Goal: Task Accomplishment & Management: Manage account settings

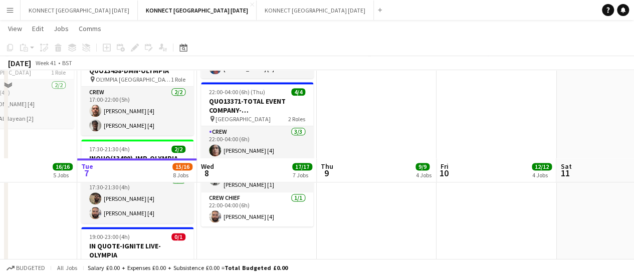
scroll to position [715, 0]
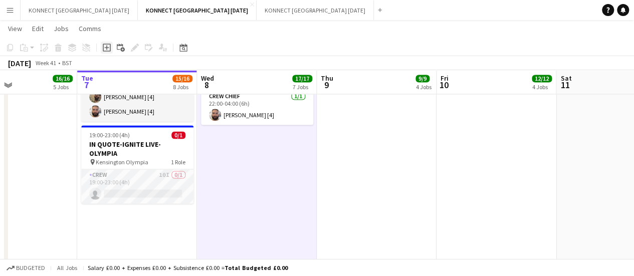
click at [112, 49] on div "Add job" at bounding box center [107, 48] width 12 height 12
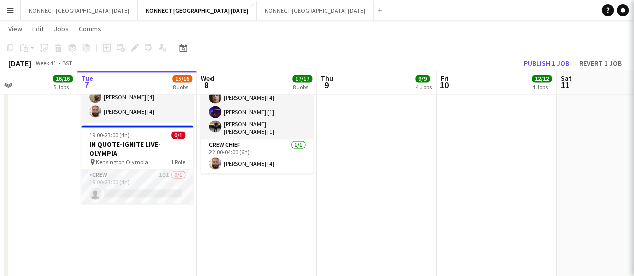
click at [112, 49] on div "Add job Add linked Job Edit Edit linked Job Applicants" at bounding box center [130, 48] width 77 height 12
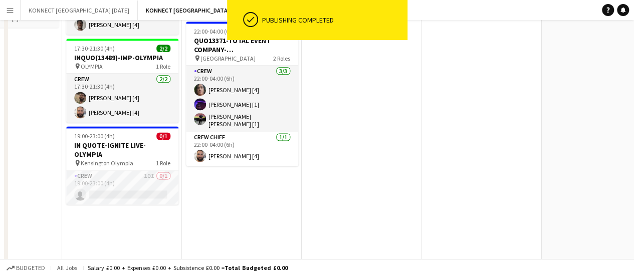
scroll to position [0, 0]
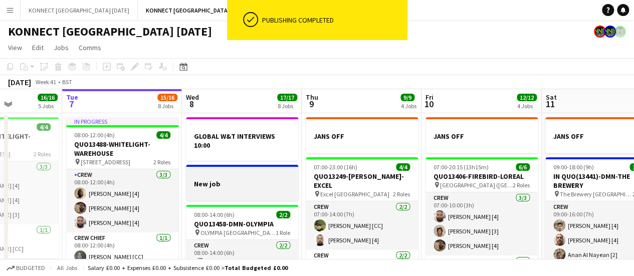
click at [233, 171] on div at bounding box center [242, 175] width 112 height 8
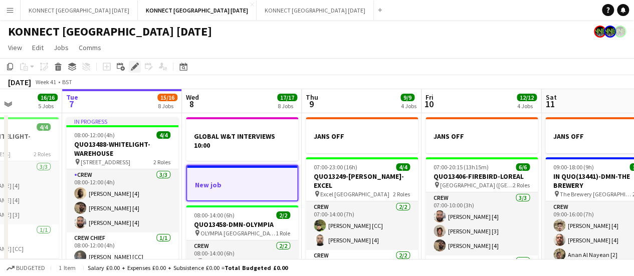
click at [137, 72] on div "Edit" at bounding box center [135, 67] width 12 height 12
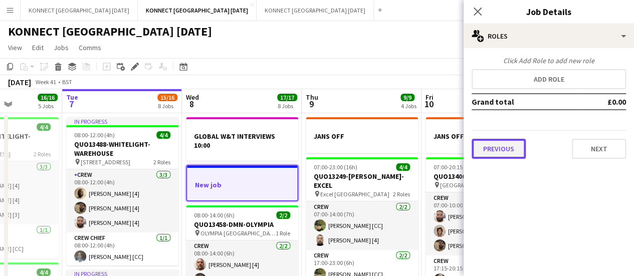
click at [503, 150] on button "Previous" at bounding box center [499, 149] width 54 height 20
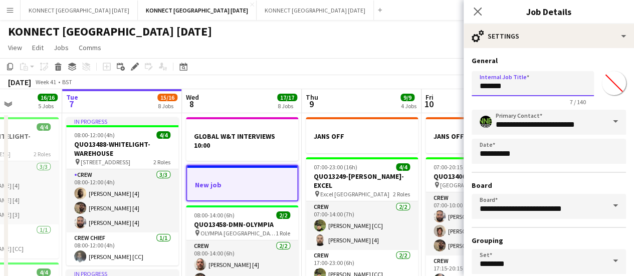
click at [493, 93] on input "*******" at bounding box center [533, 83] width 122 height 25
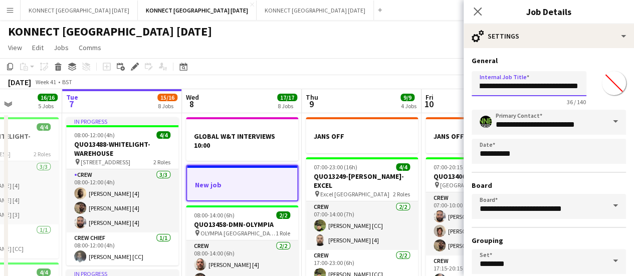
type input "**********"
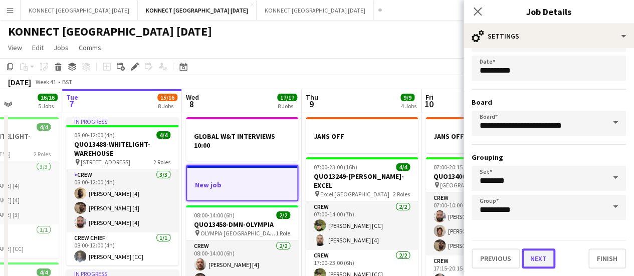
click at [547, 252] on button "Next" at bounding box center [539, 259] width 34 height 20
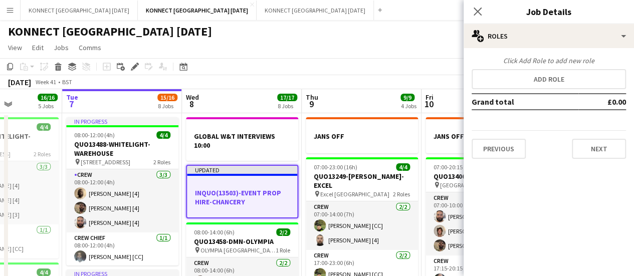
scroll to position [0, 0]
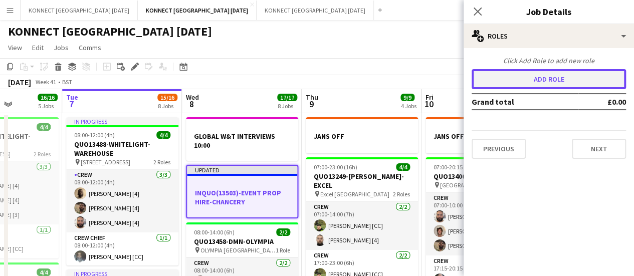
click at [508, 84] on button "Add role" at bounding box center [549, 79] width 154 height 20
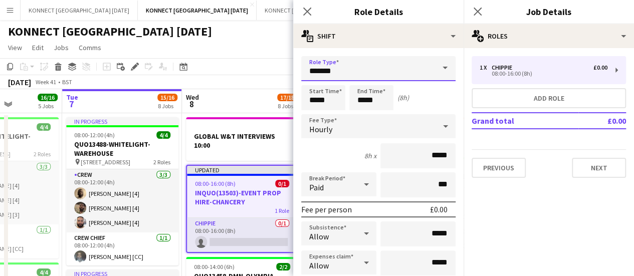
click at [380, 66] on input "*******" at bounding box center [378, 68] width 154 height 25
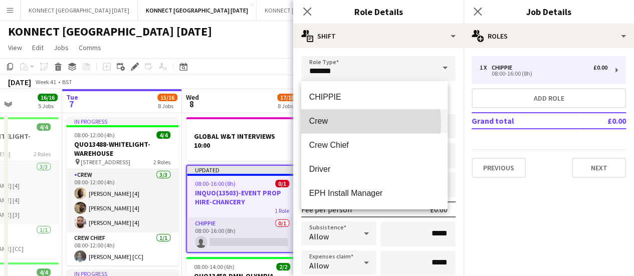
click at [334, 124] on span "Crew" at bounding box center [374, 121] width 131 height 10
type input "****"
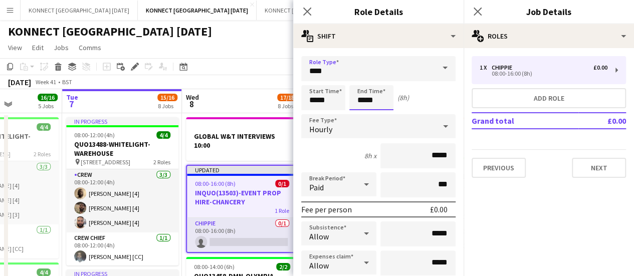
click at [373, 86] on input "*****" at bounding box center [371, 97] width 44 height 25
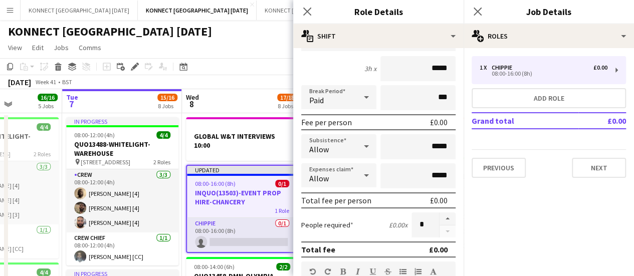
scroll to position [88, 0]
type input "*****"
click at [446, 213] on button "button" at bounding box center [448, 218] width 16 height 13
click at [445, 217] on button "button" at bounding box center [448, 218] width 16 height 13
click at [441, 233] on button "button" at bounding box center [448, 231] width 16 height 13
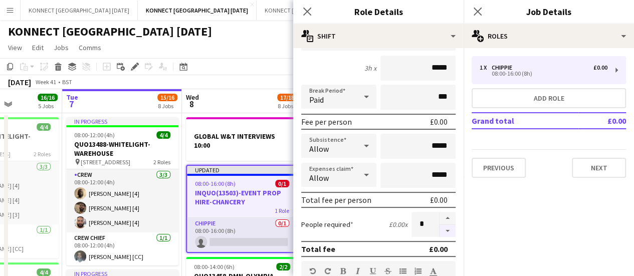
type input "*"
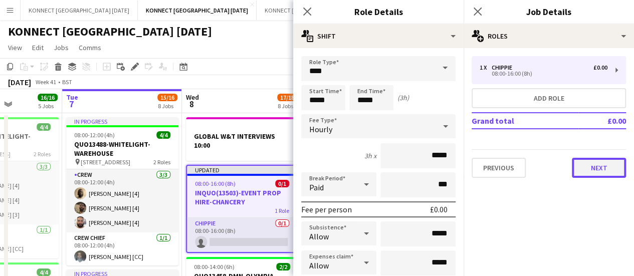
click at [618, 171] on button "Next" at bounding box center [599, 168] width 54 height 20
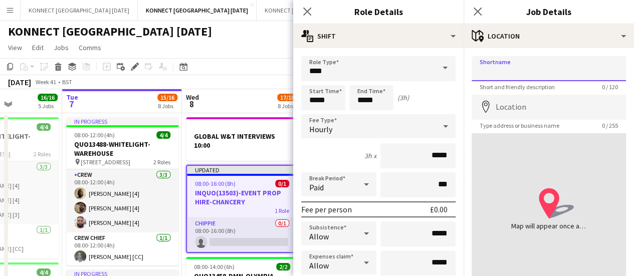
click at [558, 79] on input "Shortname" at bounding box center [549, 68] width 154 height 25
paste input "**********"
type input "**********"
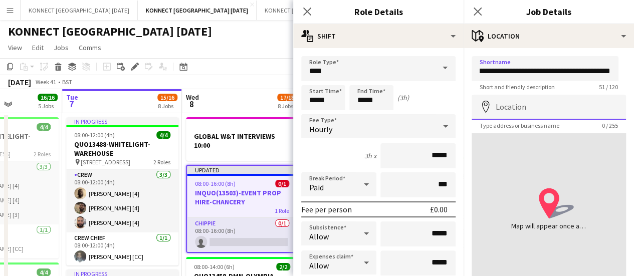
scroll to position [0, 0]
click at [549, 104] on input "Location" at bounding box center [549, 107] width 154 height 25
type input "*"
paste input "**********"
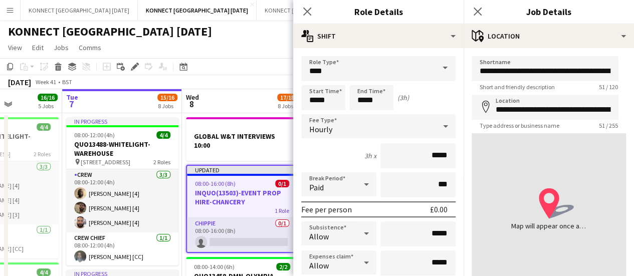
type input "**********"
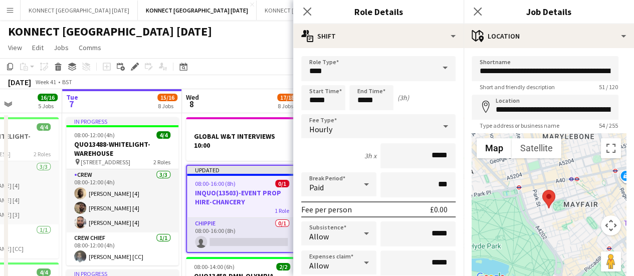
click at [254, 24] on div "KONNECT [GEOGRAPHIC_DATA] [DATE]" at bounding box center [317, 29] width 634 height 19
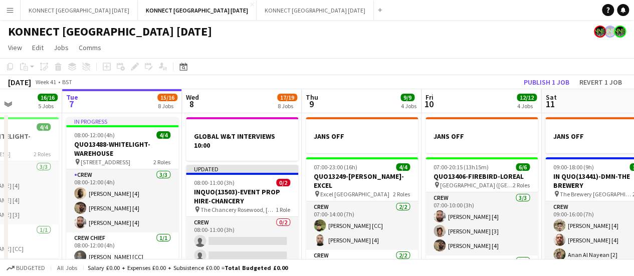
click at [548, 93] on span "Sat" at bounding box center [550, 97] width 11 height 9
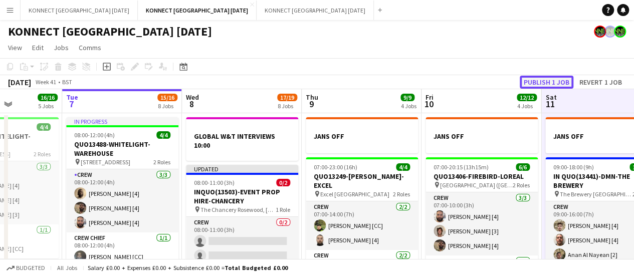
click at [547, 77] on button "Publish 1 job" at bounding box center [547, 82] width 54 height 13
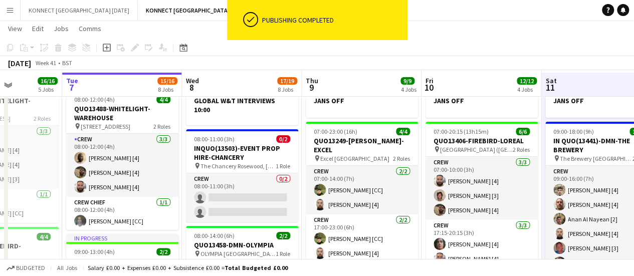
scroll to position [40, 0]
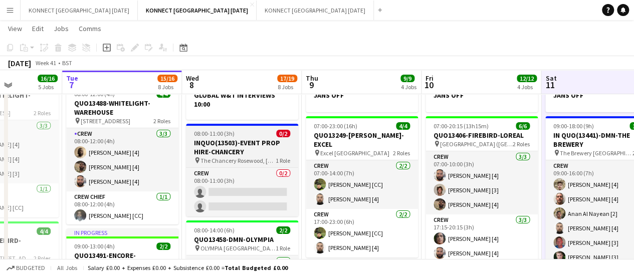
click at [252, 142] on h3 "INQUO(13503)-EVENT PROP HIRE-CHANCERY" at bounding box center [242, 147] width 112 height 18
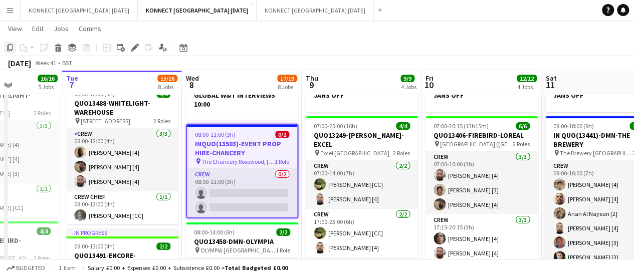
click at [10, 46] on icon "Copy" at bounding box center [10, 48] width 8 height 8
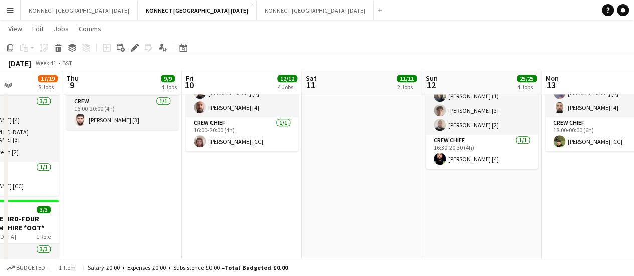
scroll to position [0, 328]
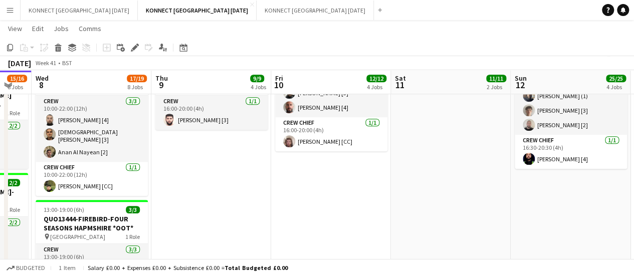
click at [310, 167] on app-date-cell "JANS OFF 07:00-20:15 (13h15m) 6/6 QUO13406-FIREBIRD-LOREAL pin L’Oréal Academy …" at bounding box center [331, 258] width 120 height 1082
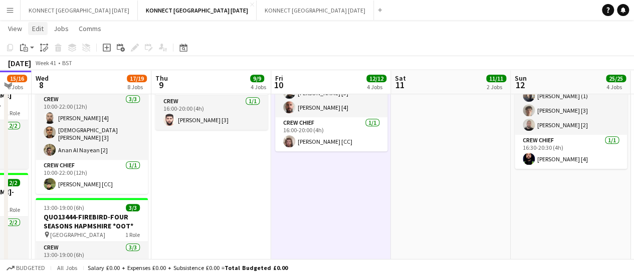
click at [29, 31] on link "Edit" at bounding box center [38, 28] width 20 height 13
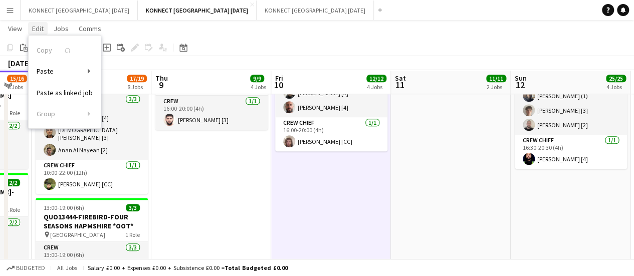
click at [29, 31] on link "Edit" at bounding box center [38, 28] width 20 height 13
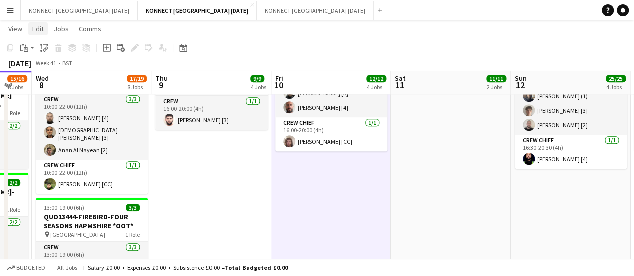
click at [29, 31] on link "Edit" at bounding box center [38, 28] width 20 height 13
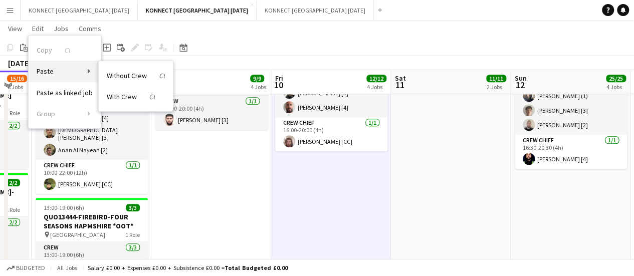
click at [69, 73] on link "Paste" at bounding box center [65, 71] width 72 height 21
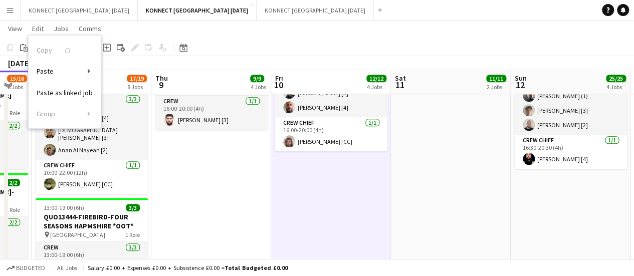
click at [347, 213] on app-date-cell "JANS OFF 07:00-20:15 (13h15m) 6/6 QUO13406-FIREBIRD-LOREAL pin L’Oréal Academy …" at bounding box center [331, 258] width 120 height 1082
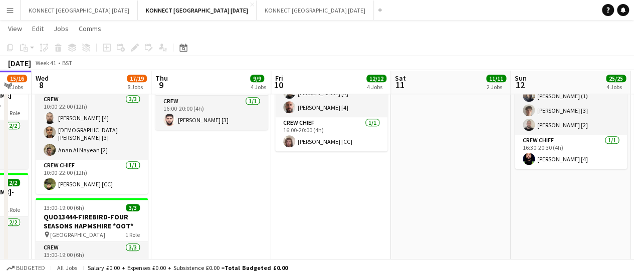
click at [347, 213] on app-date-cell "JANS OFF 07:00-20:15 (13h15m) 6/6 QUO13406-FIREBIRD-LOREAL pin L’Oréal Academy …" at bounding box center [331, 258] width 120 height 1082
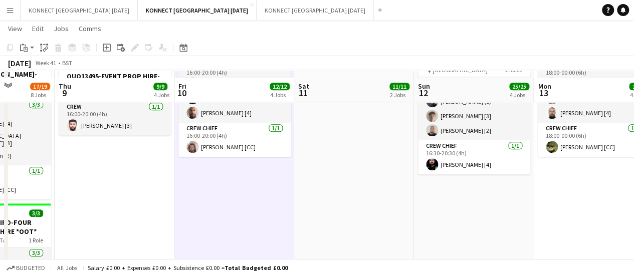
scroll to position [389, 0]
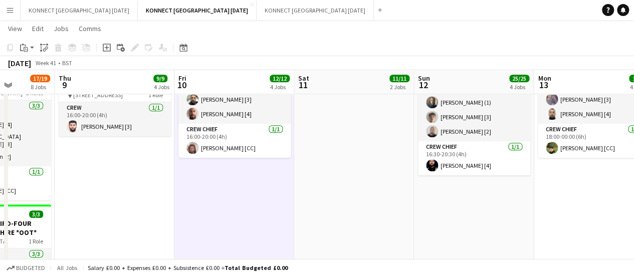
click at [257, 91] on app-board-header-date "Fri 10 12/12 4 Jobs" at bounding box center [234, 82] width 120 height 24
click at [192, 44] on app-toolbar "Copy Paste Paste Ctrl+V Paste with crew Ctrl+Shift+V Paste linked Job [GEOGRAPH…" at bounding box center [317, 47] width 634 height 17
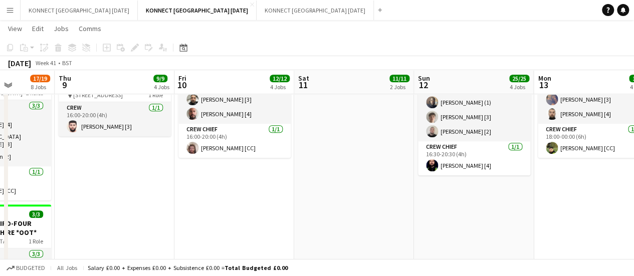
click at [180, 41] on app-toolbar "Copy Paste Paste Ctrl+V Paste with crew Ctrl+Shift+V Paste linked Job [GEOGRAPH…" at bounding box center [317, 47] width 634 height 17
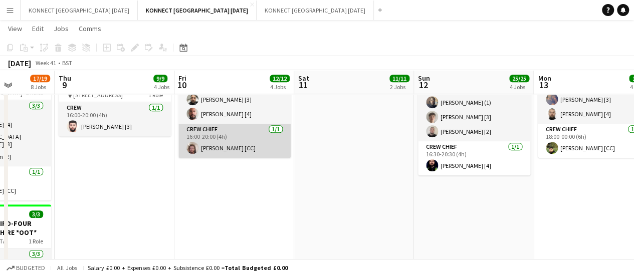
click at [230, 126] on app-card-role "Crew Chief [DATE] 16:00-20:00 (4h) [PERSON_NAME] [CC]" at bounding box center [234, 141] width 112 height 34
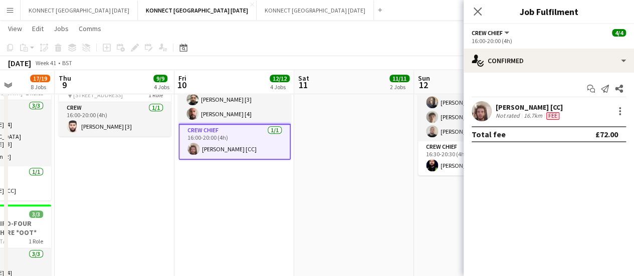
click at [209, 139] on app-card-role "Crew Chief [DATE] 16:00-20:00 (4h) [PERSON_NAME] [CC]" at bounding box center [234, 142] width 112 height 36
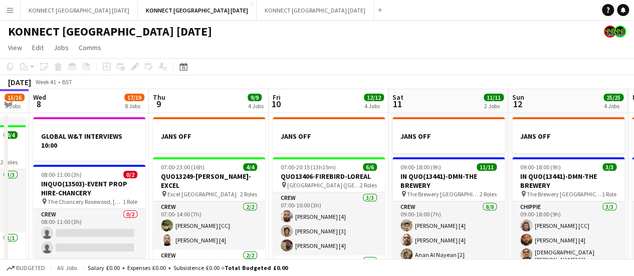
scroll to position [13, 0]
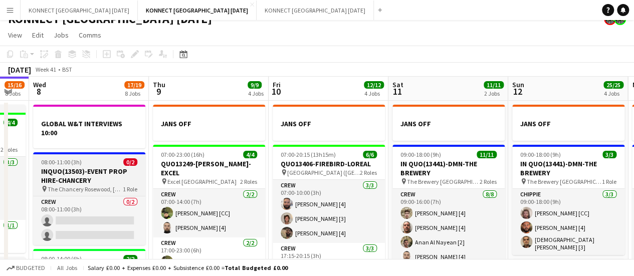
click at [51, 170] on h3 "INQUO(13503)-EVENT PROP HIRE-CHANCERY" at bounding box center [89, 176] width 112 height 18
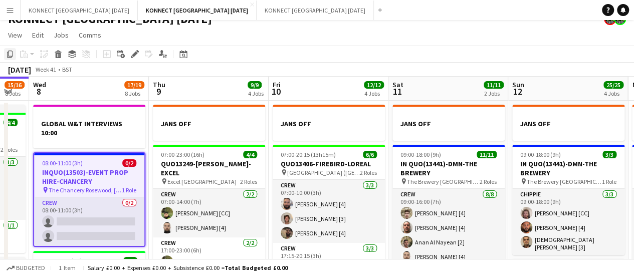
click at [11, 54] on icon "Copy" at bounding box center [10, 54] width 8 height 8
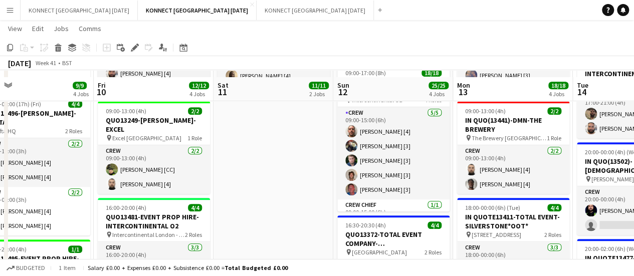
scroll to position [334, 0]
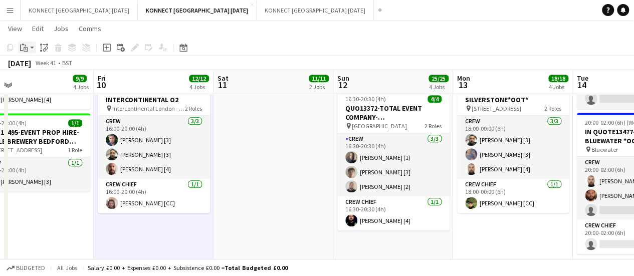
click at [29, 51] on div "Paste" at bounding box center [24, 48] width 12 height 12
click at [43, 15] on button "KONNECT [GEOGRAPHIC_DATA] [DATE] Close" at bounding box center [79, 11] width 117 height 20
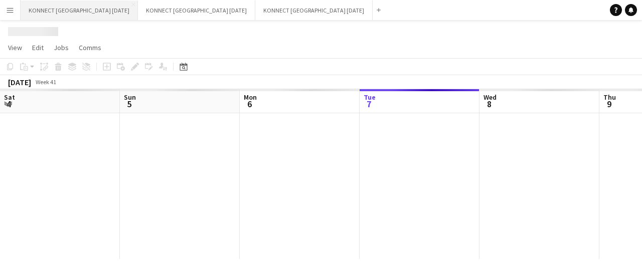
scroll to position [0, 240]
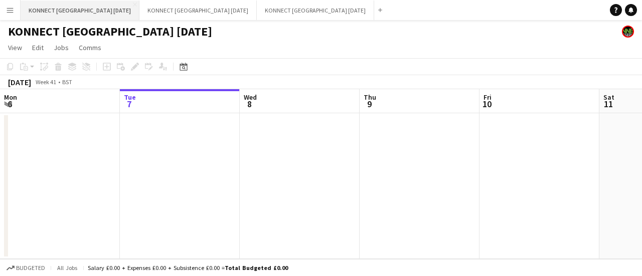
click at [43, 15] on button "KONNECT [GEOGRAPHIC_DATA] [DATE] Close" at bounding box center [80, 11] width 119 height 20
click at [195, 21] on div "KONNECT [GEOGRAPHIC_DATA] [DATE]" at bounding box center [321, 29] width 642 height 19
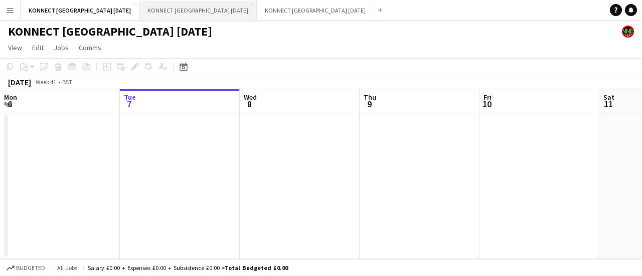
click at [184, 8] on button "KONNECT [GEOGRAPHIC_DATA] [DATE] Close" at bounding box center [197, 11] width 117 height 20
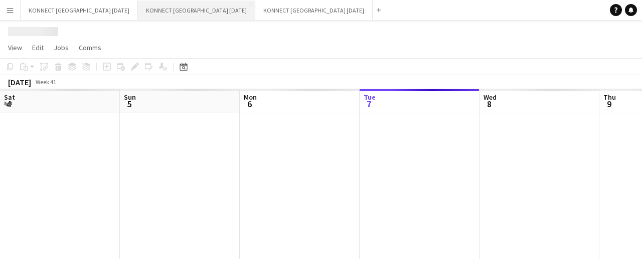
scroll to position [0, 240]
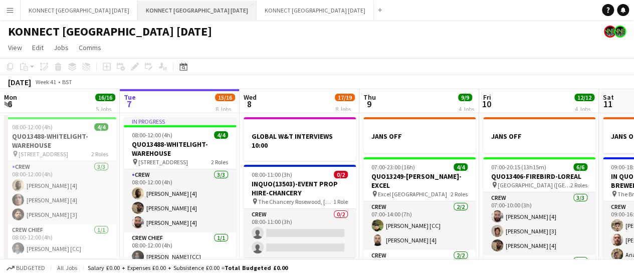
click at [184, 8] on button "KONNECT [GEOGRAPHIC_DATA] [DATE] Close" at bounding box center [197, 11] width 119 height 20
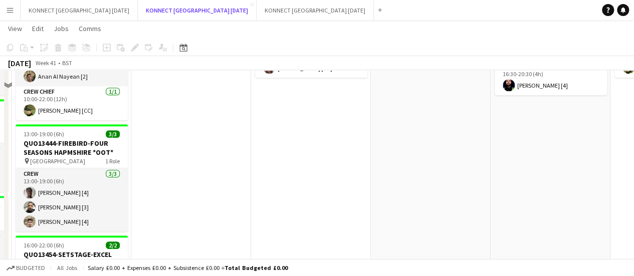
scroll to position [474, 0]
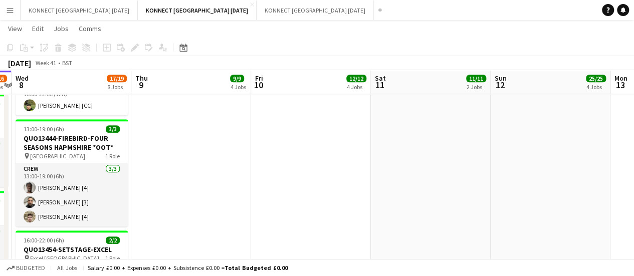
click at [338, 104] on app-date-cell "JANS OFF 07:00-20:15 (13h15m) 6/6 QUO13406-FIREBIRD-LOREAL pin L’Oréal Academy …" at bounding box center [311, 65] width 120 height 854
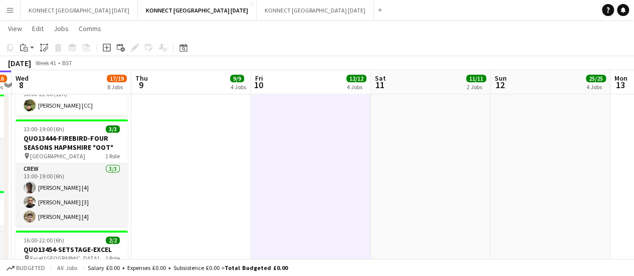
click at [311, 189] on app-date-cell "JANS OFF 07:00-20:15 (13h15m) 6/6 QUO13406-FIREBIRD-LOREAL pin L’Oréal Academy …" at bounding box center [311, 65] width 120 height 854
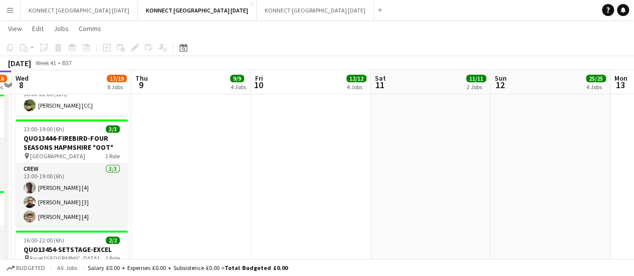
click at [318, 108] on app-date-cell "JANS OFF 07:00-20:15 (13h15m) 6/6 QUO13406-FIREBIRD-LOREAL pin L’Oréal Academy …" at bounding box center [311, 65] width 120 height 854
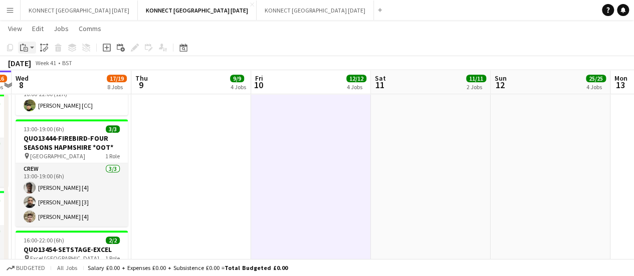
click at [28, 46] on div "Paste" at bounding box center [24, 48] width 12 height 12
click at [39, 66] on link "Paste Ctrl+V" at bounding box center [74, 66] width 94 height 9
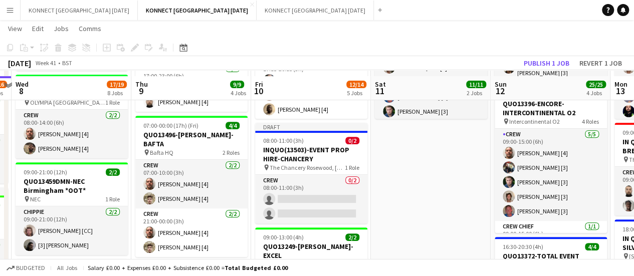
scroll to position [193, 0]
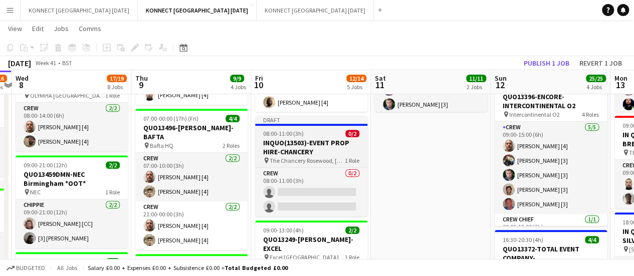
click at [289, 139] on h3 "INQUO(13503)-EVENT PROP HIRE-CHANCERY" at bounding box center [311, 147] width 112 height 18
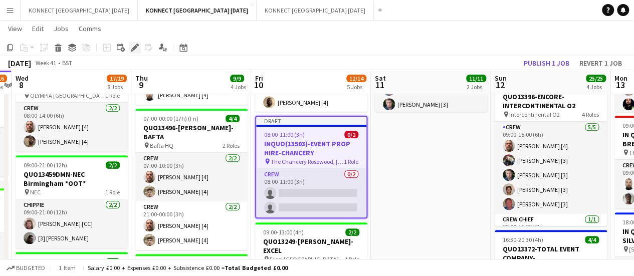
click at [132, 49] on icon at bounding box center [135, 48] width 6 height 6
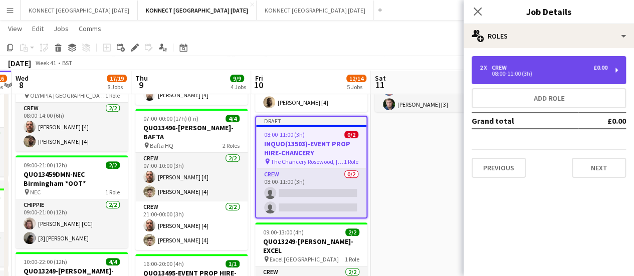
click at [481, 75] on div "08:00-11:00 (3h)" at bounding box center [544, 73] width 128 height 5
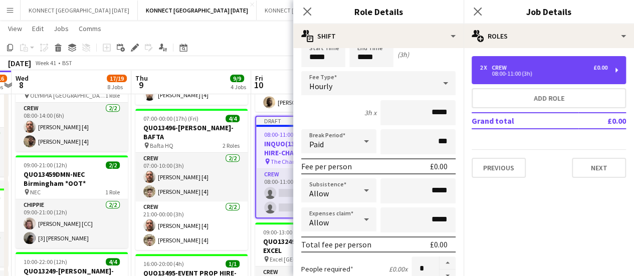
scroll to position [54, 0]
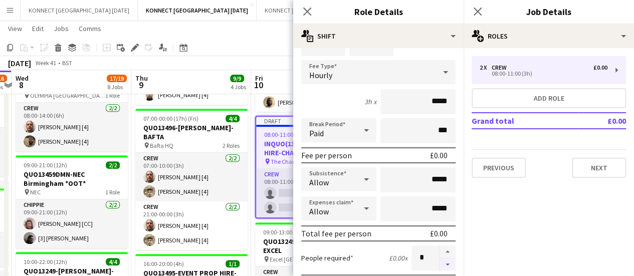
click at [443, 261] on button "button" at bounding box center [448, 265] width 16 height 13
type input "*"
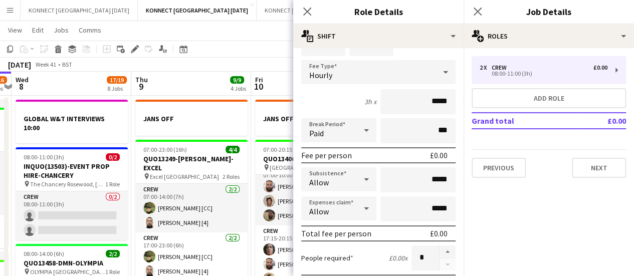
scroll to position [20, 0]
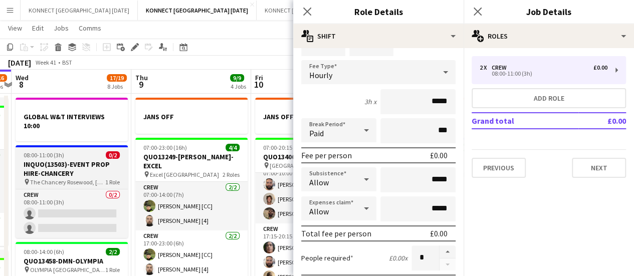
click at [64, 171] on h3 "INQUO(13503)-EVENT PROP HIRE-CHANCERY" at bounding box center [72, 169] width 112 height 18
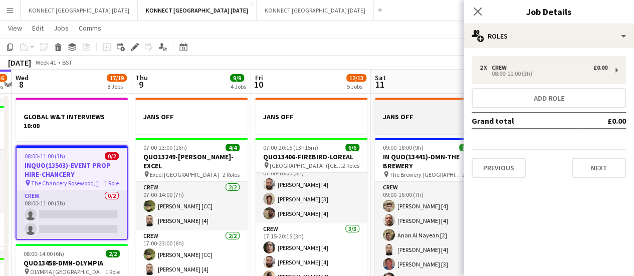
click at [452, 100] on app-job-card "JANS OFF" at bounding box center [431, 116] width 112 height 36
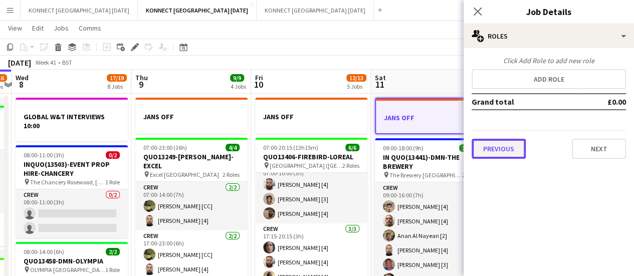
click at [495, 148] on button "Previous" at bounding box center [499, 149] width 54 height 20
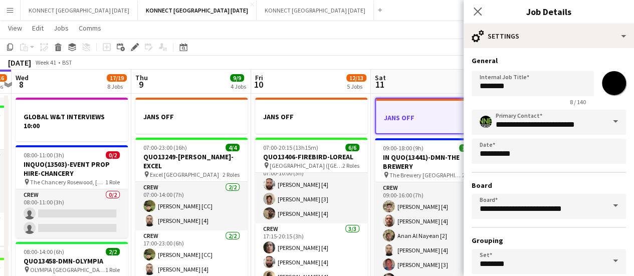
scroll to position [83, 0]
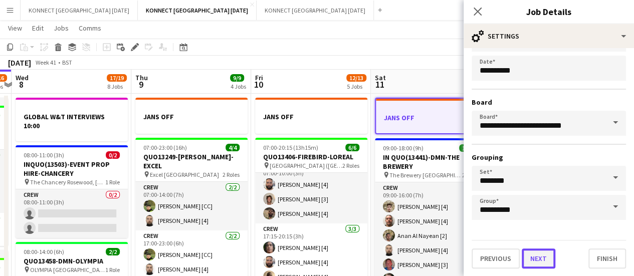
click at [537, 263] on button "Next" at bounding box center [539, 259] width 34 height 20
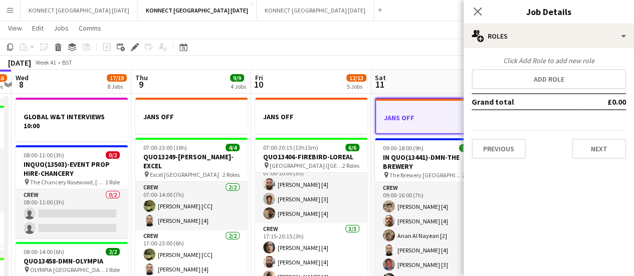
scroll to position [0, 0]
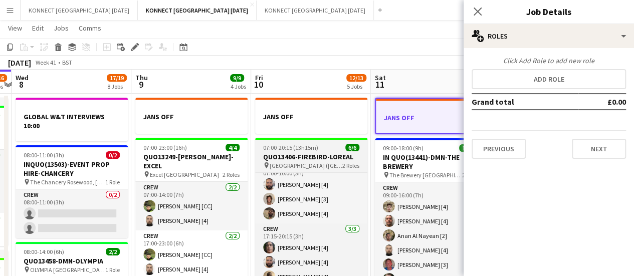
click at [314, 167] on span "[GEOGRAPHIC_DATA] ([GEOGRAPHIC_DATA], [STREET_ADDRESS])" at bounding box center [306, 166] width 73 height 8
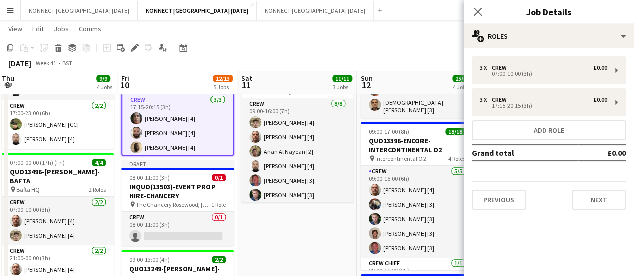
scroll to position [0, 358]
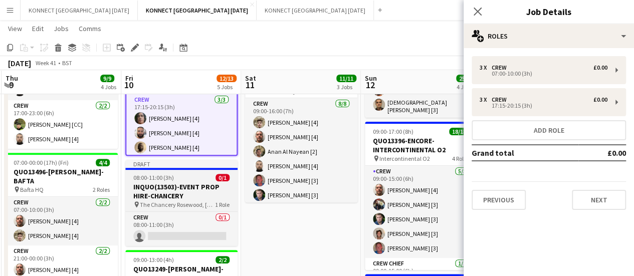
click at [178, 194] on h3 "INQUO(13503)-EVENT PROP HIRE-CHANCERY" at bounding box center [181, 191] width 112 height 18
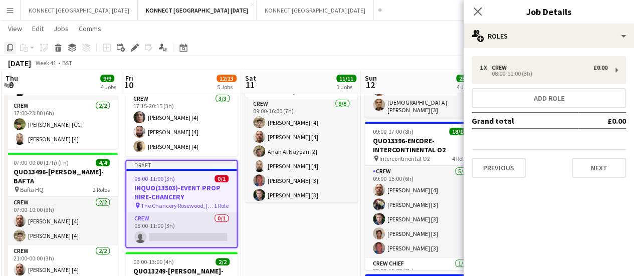
click at [8, 52] on div "Copy" at bounding box center [10, 48] width 12 height 12
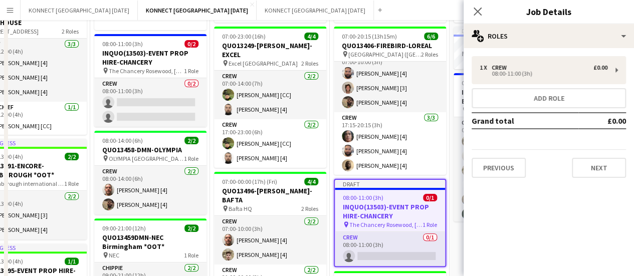
scroll to position [0, 0]
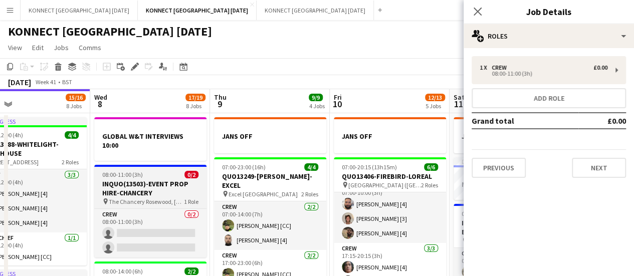
click at [121, 191] on h3 "INQUO(13503)-EVENT PROP HIRE-CHANCERY" at bounding box center [150, 188] width 112 height 18
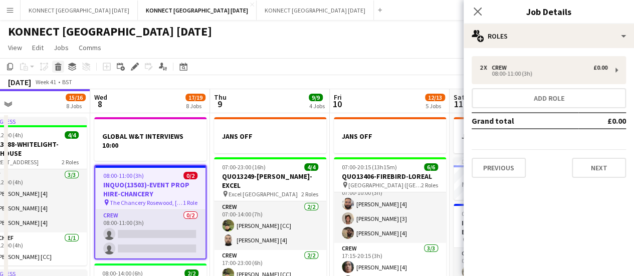
click at [53, 62] on div "Delete" at bounding box center [58, 67] width 12 height 12
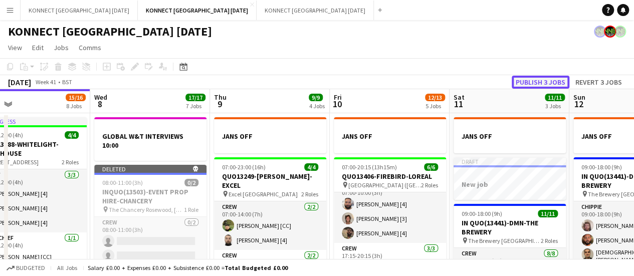
click at [536, 84] on button "Publish 3 jobs" at bounding box center [541, 82] width 58 height 13
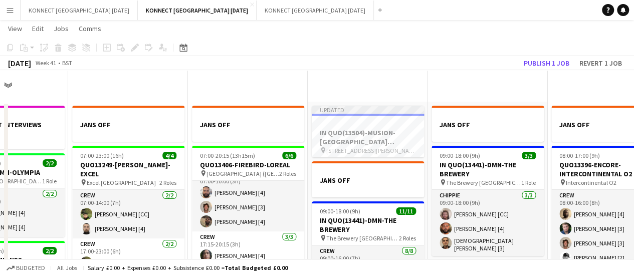
scroll to position [239, 0]
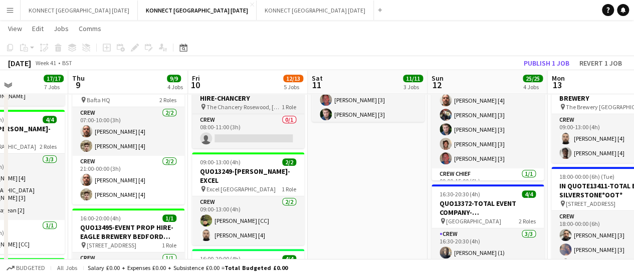
click at [223, 102] on h3 "INQUO(13503)-EVENT PROP HIRE-CHANCERY" at bounding box center [248, 94] width 112 height 18
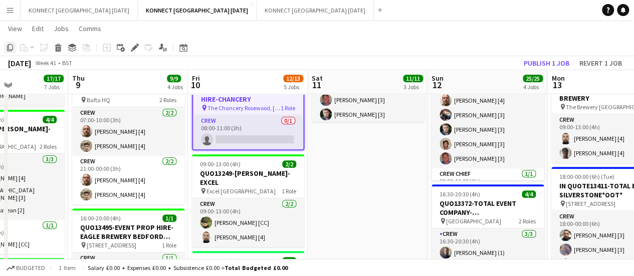
click at [12, 45] on icon at bounding box center [10, 47] width 6 height 7
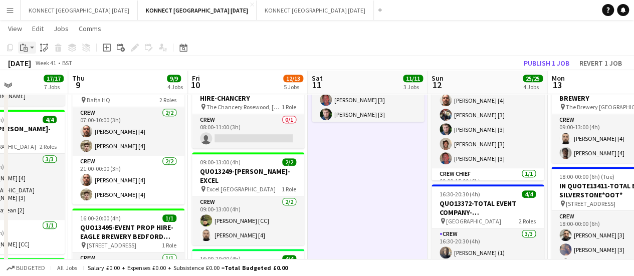
click at [33, 43] on app-action-btn "Paste" at bounding box center [27, 48] width 18 height 12
click at [58, 68] on link "Paste Ctrl+V" at bounding box center [74, 66] width 94 height 9
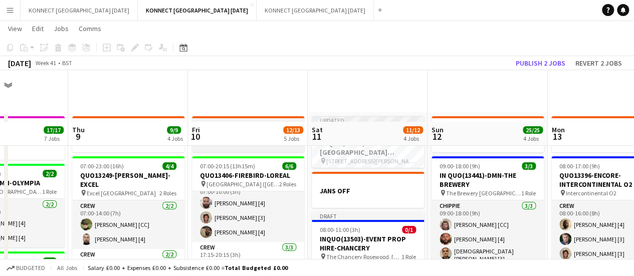
scroll to position [71, 0]
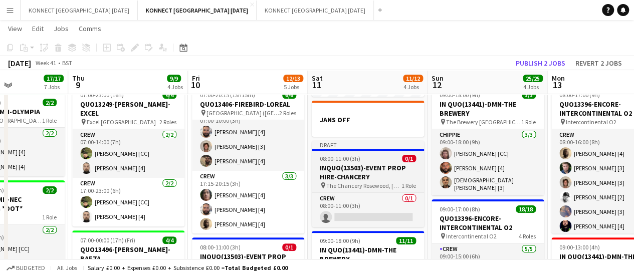
click at [337, 175] on h3 "INQUO(13503)-EVENT PROP HIRE-CHANCERY" at bounding box center [368, 172] width 112 height 18
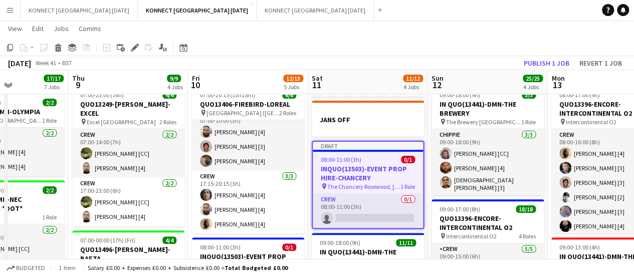
click at [135, 39] on app-page-menu "View Day view expanded Day view collapsed Month view Date picker Jump to [DATE]…" at bounding box center [317, 29] width 634 height 19
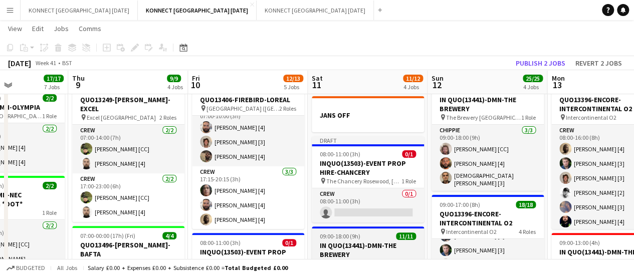
scroll to position [75, 0]
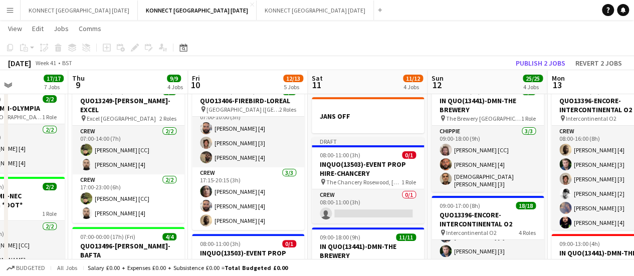
click at [11, 54] on app-toolbar "Copy Paste Paste Ctrl+V Paste with crew Ctrl+Shift+V Paste linked Job [GEOGRAPH…" at bounding box center [317, 47] width 634 height 17
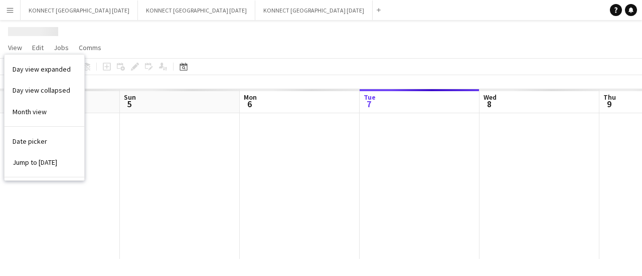
scroll to position [0, 240]
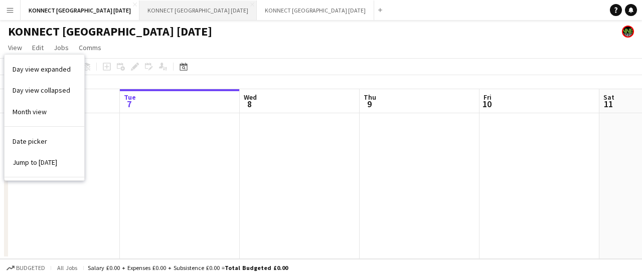
click at [188, 16] on button "KONNECT [GEOGRAPHIC_DATA] [DATE] Close" at bounding box center [197, 11] width 117 height 20
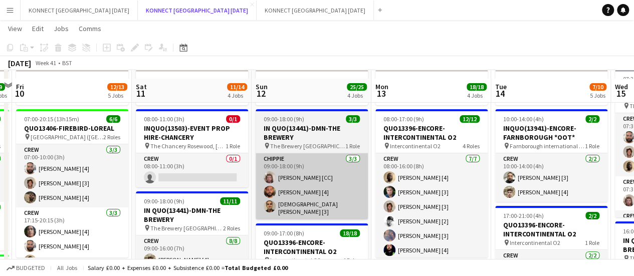
scroll to position [47, 0]
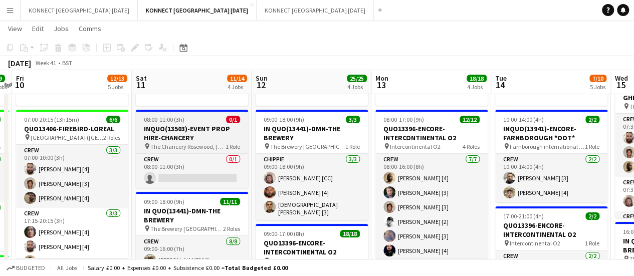
click at [176, 143] on span "The Chancery Rosewood, [STREET_ADDRESS]" at bounding box center [187, 147] width 75 height 8
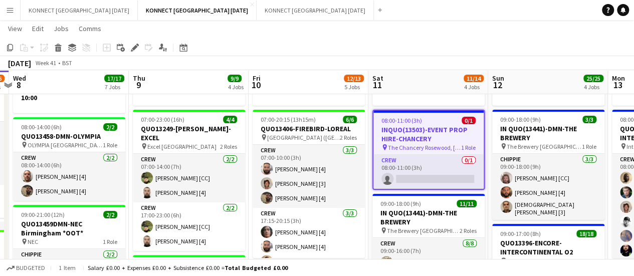
scroll to position [0, 227]
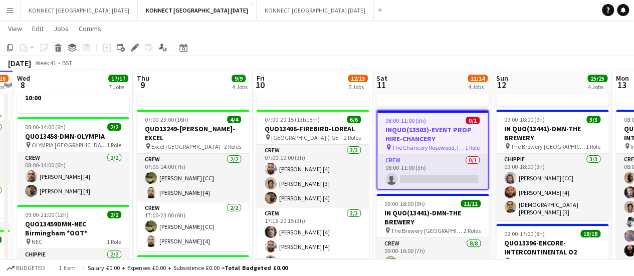
click at [204, 77] on app-board-header-date "Thu 9 9/9 4 Jobs" at bounding box center [193, 82] width 120 height 24
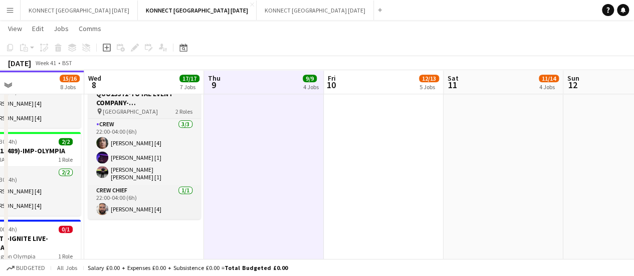
scroll to position [622, 0]
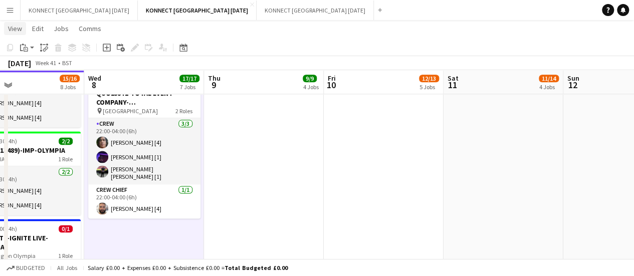
click at [19, 28] on span "View" at bounding box center [15, 28] width 14 height 9
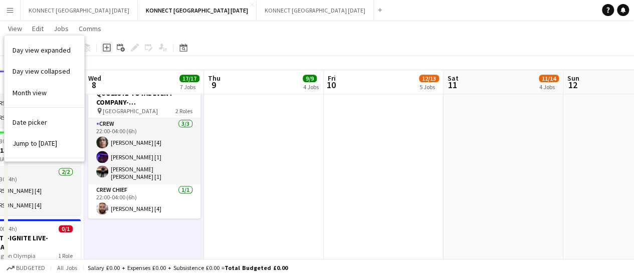
click at [101, 46] on div "Add job" at bounding box center [107, 48] width 12 height 12
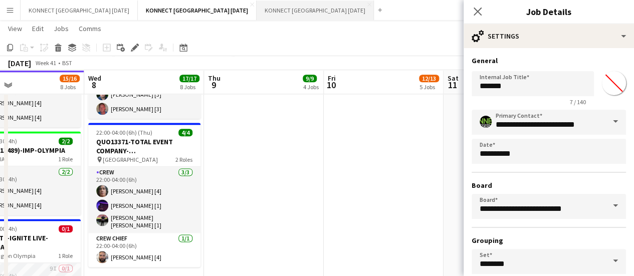
click at [337, 18] on button "KONNECT [GEOGRAPHIC_DATA] [DATE] Close" at bounding box center [315, 11] width 117 height 20
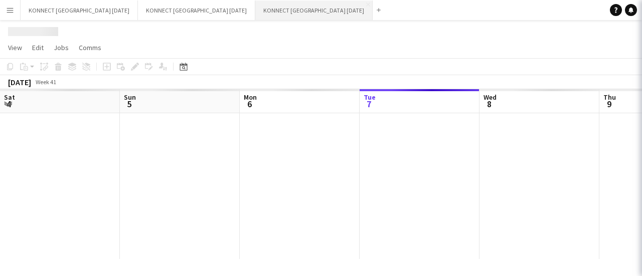
scroll to position [0, 240]
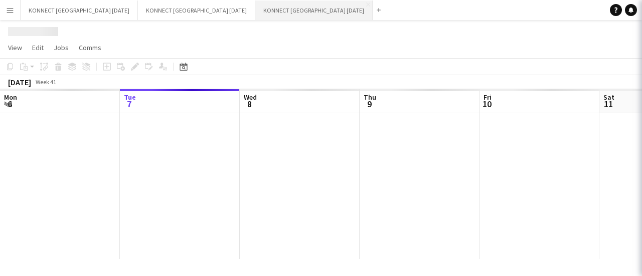
click at [337, 18] on button "KONNECT [GEOGRAPHIC_DATA] [DATE] Close" at bounding box center [313, 11] width 117 height 20
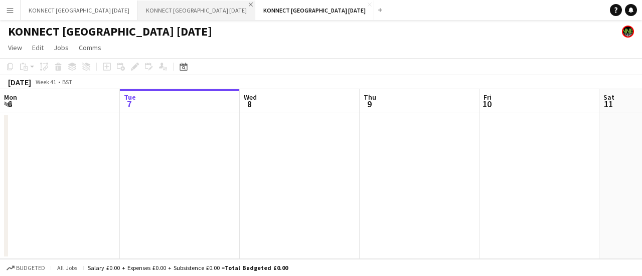
click at [249, 4] on app-icon "Close" at bounding box center [251, 5] width 4 height 4
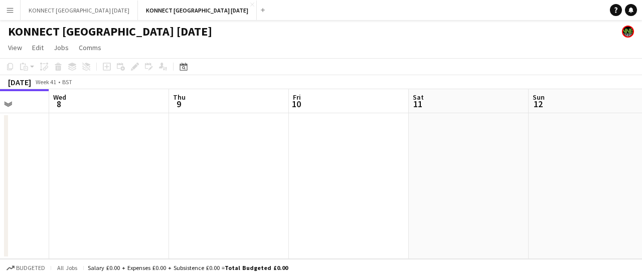
scroll to position [0, 310]
click at [96, 6] on button "KONNECT [GEOGRAPHIC_DATA] [DATE] Close" at bounding box center [79, 11] width 117 height 20
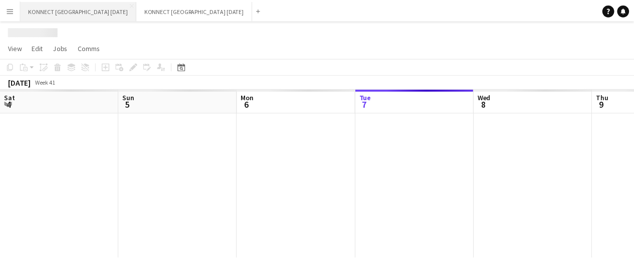
scroll to position [0, 240]
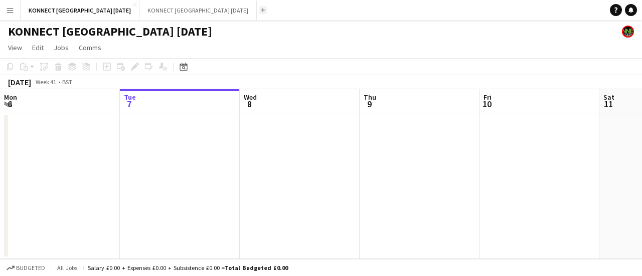
click at [261, 11] on app-icon "Add" at bounding box center [263, 10] width 4 height 4
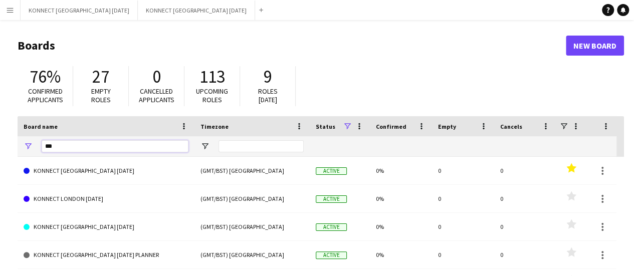
click at [70, 148] on input "***" at bounding box center [115, 146] width 147 height 12
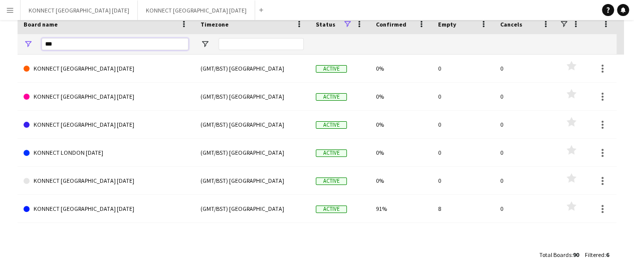
scroll to position [103, 0]
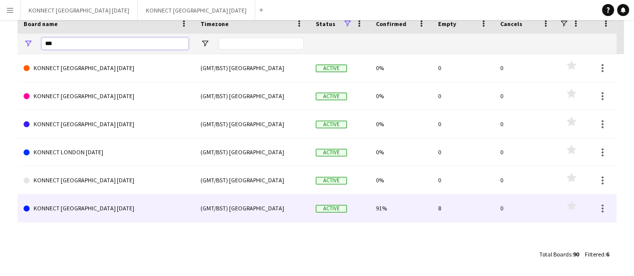
type input "***"
click at [107, 200] on link "KONNECT [GEOGRAPHIC_DATA] [DATE]" at bounding box center [106, 209] width 165 height 28
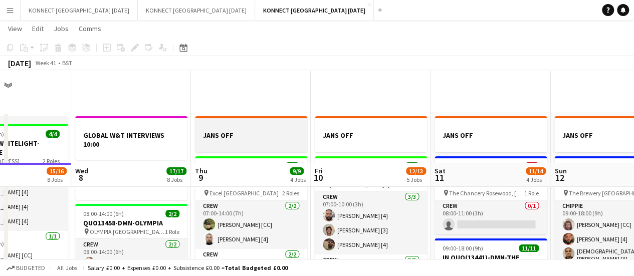
scroll to position [95, 0]
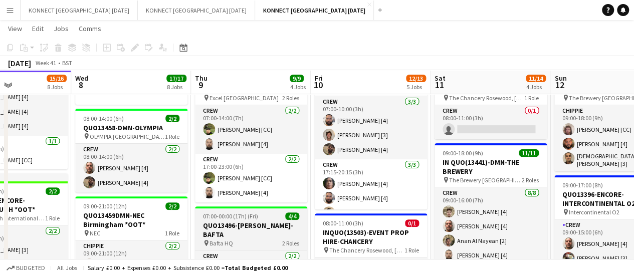
click at [258, 222] on h3 "QUO13496-[PERSON_NAME]-BAFTA" at bounding box center [251, 230] width 112 height 18
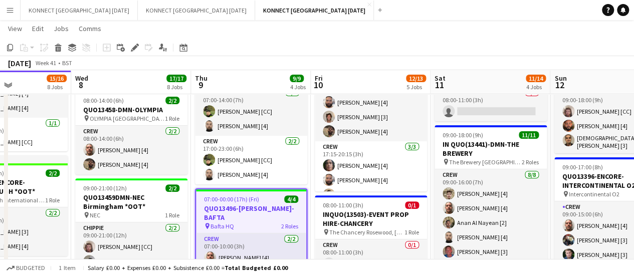
scroll to position [153, 0]
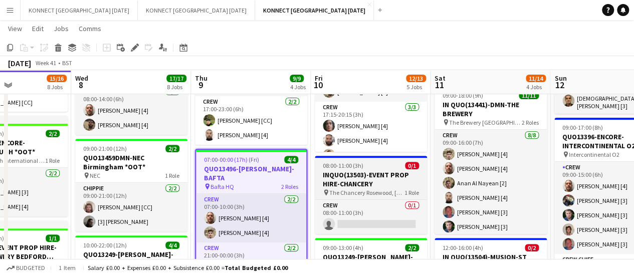
click at [344, 179] on h3 "INQUO(13503)-EVENT PROP HIRE-CHANCERY" at bounding box center [371, 179] width 112 height 18
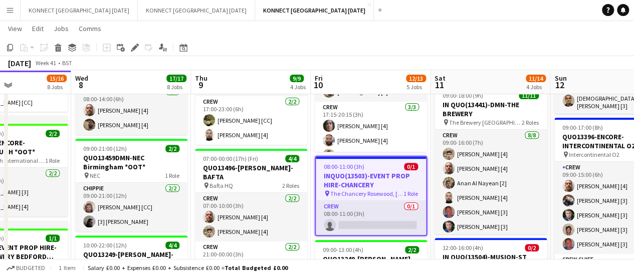
click at [3, 47] on app-toolbar "Copy Paste Paste Ctrl+V Paste with crew Ctrl+Shift+V Paste linked Job [GEOGRAPH…" at bounding box center [317, 47] width 634 height 17
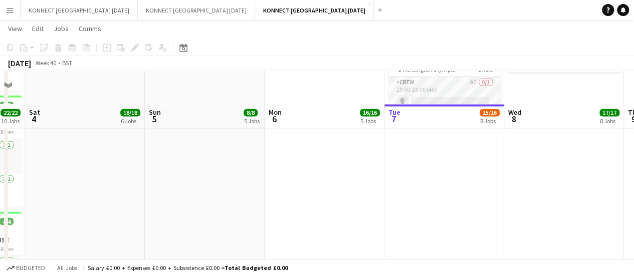
scroll to position [935, 0]
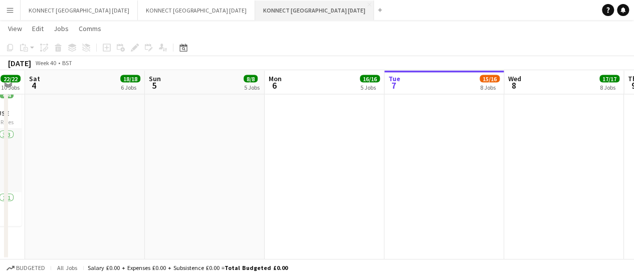
click at [300, 7] on button "KONNECT [GEOGRAPHIC_DATA] [DATE] Close" at bounding box center [314, 11] width 119 height 20
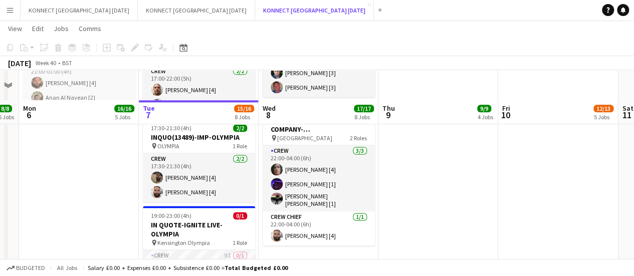
scroll to position [728, 0]
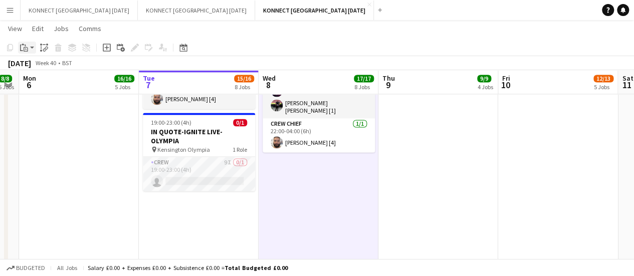
click at [27, 48] on icon "Paste" at bounding box center [24, 48] width 8 height 8
click at [51, 66] on link "Paste Ctrl+V" at bounding box center [74, 66] width 94 height 9
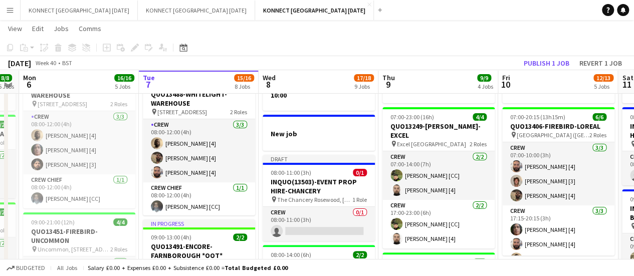
scroll to position [49, 0]
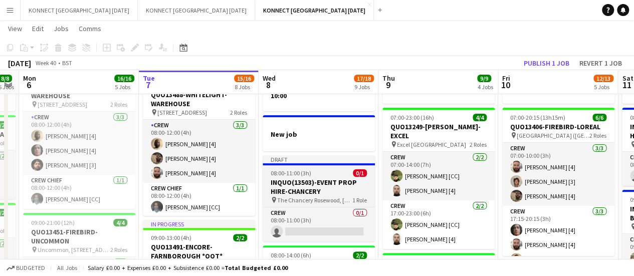
click at [294, 183] on h3 "INQUO(13503)-EVENT PROP HIRE-CHANCERY" at bounding box center [319, 187] width 112 height 18
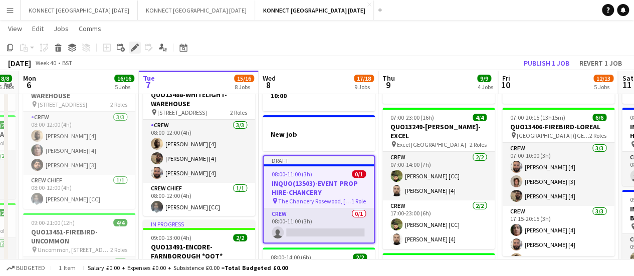
click at [134, 45] on icon "Edit" at bounding box center [135, 48] width 8 height 8
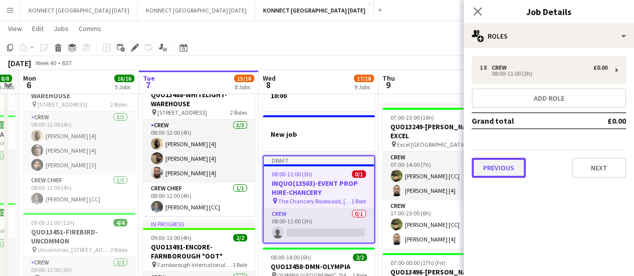
click at [499, 162] on button "Previous" at bounding box center [499, 168] width 54 height 20
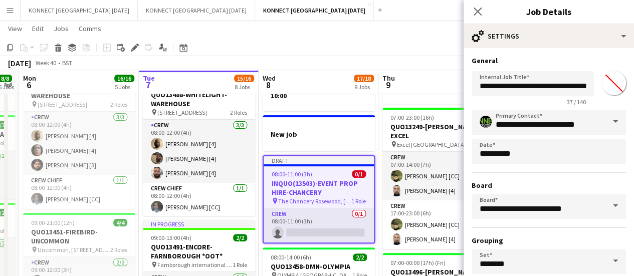
scroll to position [83, 0]
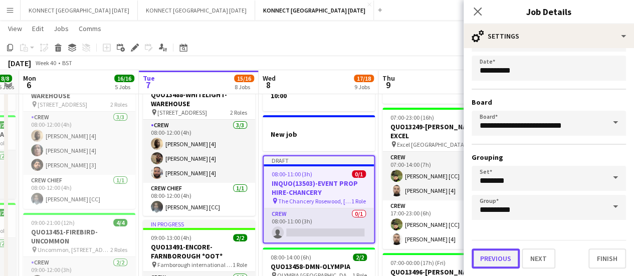
click at [491, 265] on button "Previous" at bounding box center [496, 259] width 48 height 20
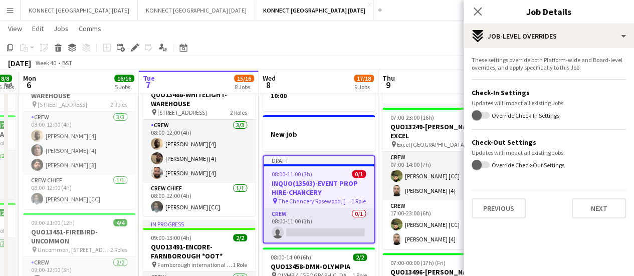
scroll to position [0, 0]
click at [510, 206] on button "Previous" at bounding box center [499, 209] width 54 height 20
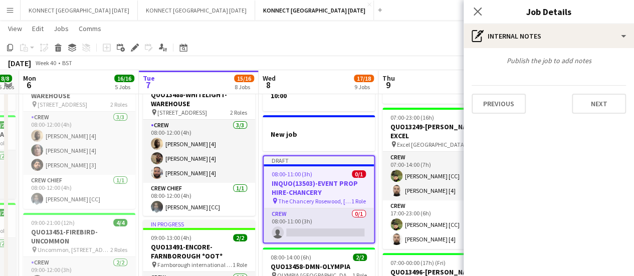
click at [498, 92] on div "Previous Next" at bounding box center [549, 99] width 154 height 29
click at [511, 119] on div "Publish the job to add notes Previous Next" at bounding box center [549, 85] width 170 height 74
click at [509, 117] on div "Publish the job to add notes Previous Next" at bounding box center [549, 85] width 170 height 74
click at [503, 106] on button "Previous" at bounding box center [499, 104] width 54 height 20
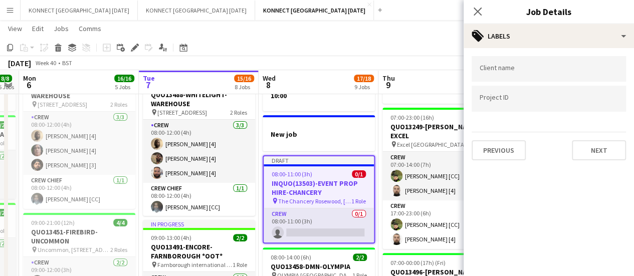
click at [504, 87] on div at bounding box center [549, 85] width 154 height 6
click at [504, 143] on button "Previous" at bounding box center [499, 150] width 54 height 20
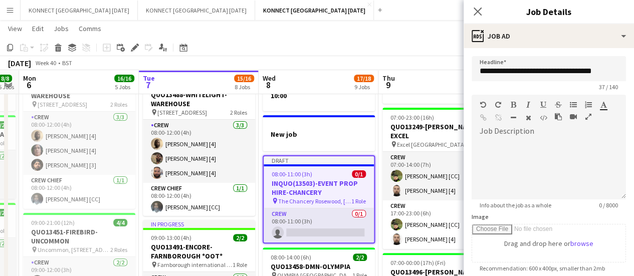
click at [419, 72] on app-board-header-date "Thu 9 9/9 4 Jobs" at bounding box center [438, 82] width 120 height 24
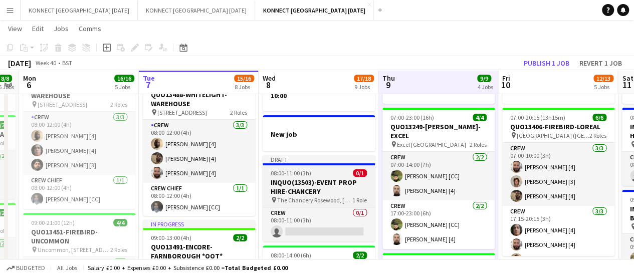
click at [323, 183] on h3 "INQUO(13503)-EVENT PROP HIRE-CHANCERY" at bounding box center [319, 187] width 112 height 18
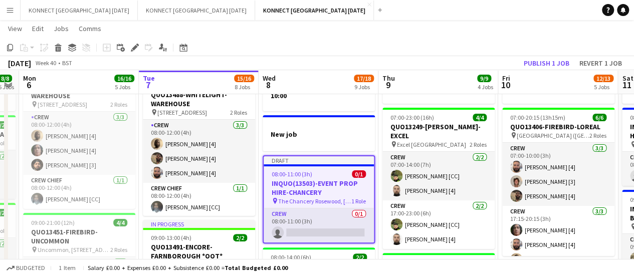
click at [142, 45] on div "Add job Add linked Job Edit Edit linked Job Applicants" at bounding box center [130, 48] width 77 height 12
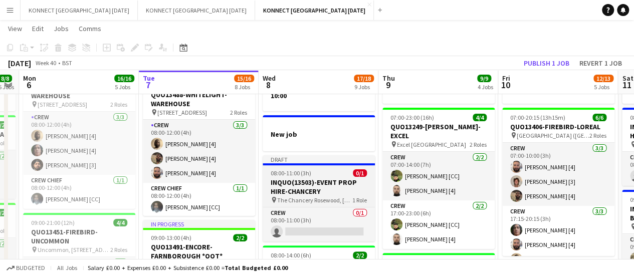
click at [275, 172] on span "08:00-11:00 (3h)" at bounding box center [291, 173] width 41 height 8
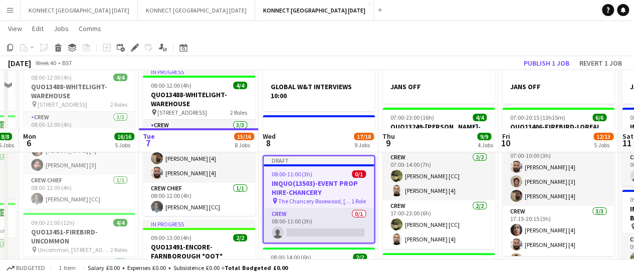
scroll to position [107, 0]
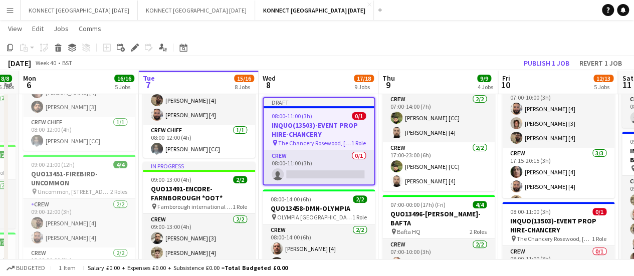
click at [293, 113] on span "08:00-11:00 (3h)" at bounding box center [292, 116] width 41 height 8
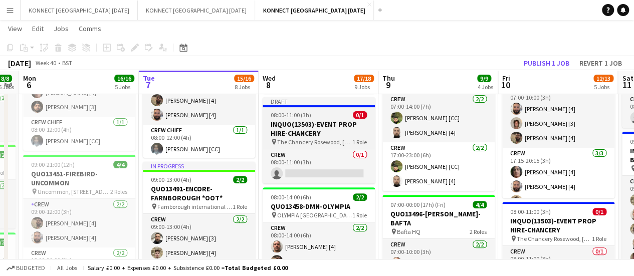
click at [302, 127] on h3 "INQUO(13503)-EVENT PROP HIRE-CHANCERY" at bounding box center [319, 129] width 112 height 18
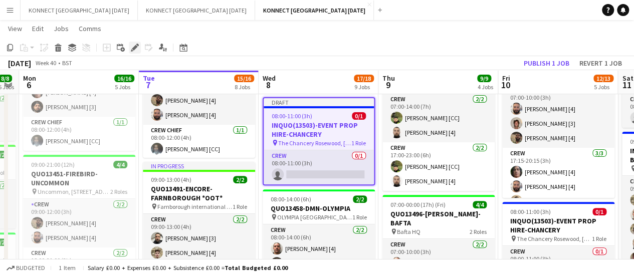
click at [136, 52] on div "Edit" at bounding box center [135, 48] width 12 height 12
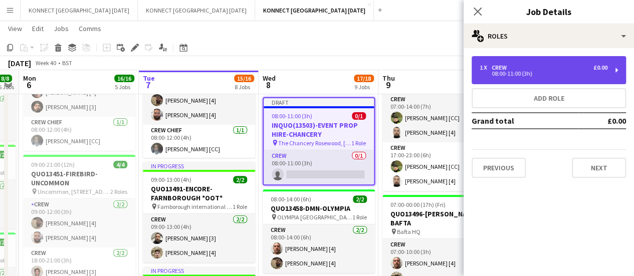
click at [495, 62] on div "1 x Crew £0.00 08:00-11:00 (3h)" at bounding box center [549, 70] width 154 height 28
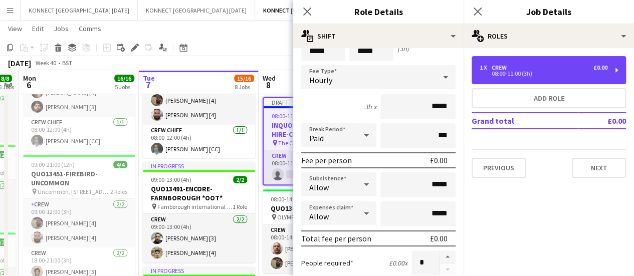
scroll to position [76, 0]
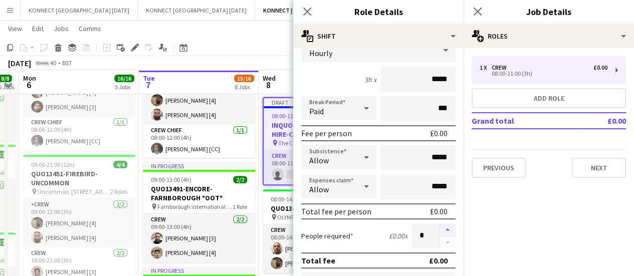
click at [442, 230] on button "button" at bounding box center [448, 230] width 16 height 13
type input "*"
click at [227, 41] on app-toolbar "Copy Paste Paste Ctrl+V Paste with crew Ctrl+Shift+V Paste linked Job [GEOGRAPH…" at bounding box center [317, 47] width 634 height 17
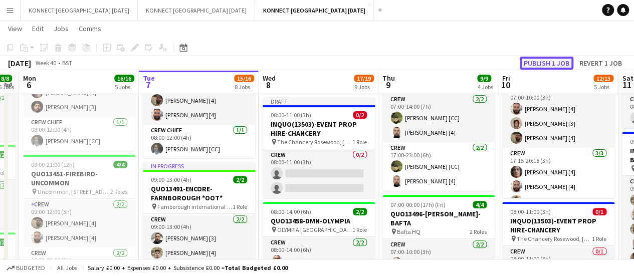
click at [545, 66] on button "Publish 1 job" at bounding box center [547, 63] width 54 height 13
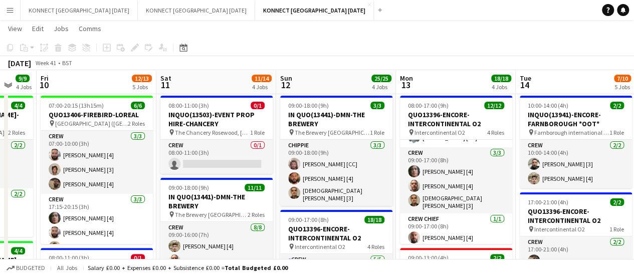
scroll to position [0, 292]
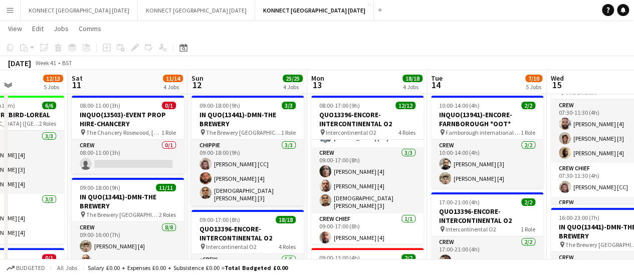
click at [188, 89] on app-board-header-date "Sun 12 25/25 4 Jobs" at bounding box center [247, 82] width 120 height 24
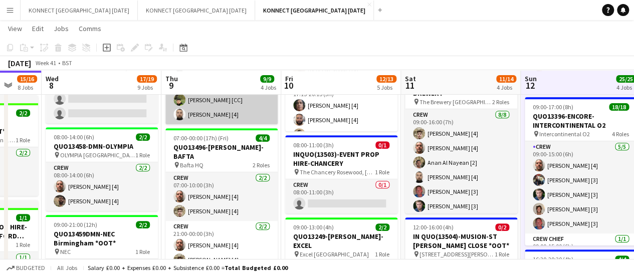
scroll to position [174, 0]
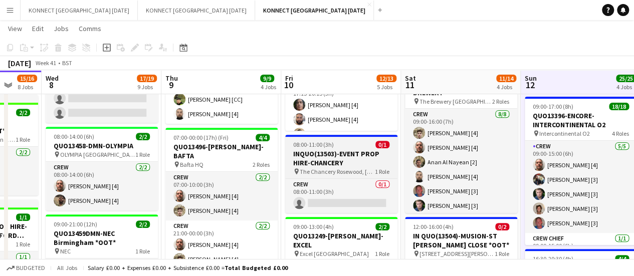
click at [299, 151] on h3 "INQUO(13503)-EVENT PROP HIRE-CHANCERY" at bounding box center [341, 158] width 112 height 18
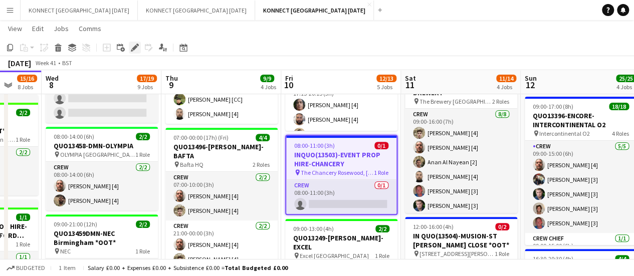
click at [134, 46] on icon "Edit" at bounding box center [135, 48] width 8 height 8
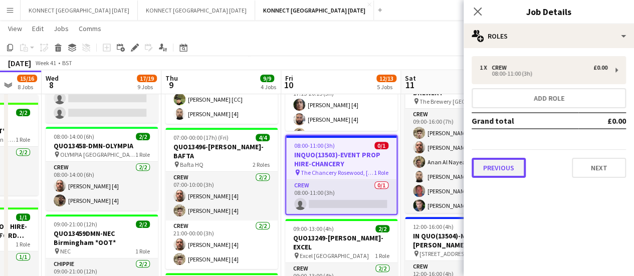
click at [514, 168] on button "Previous" at bounding box center [499, 168] width 54 height 20
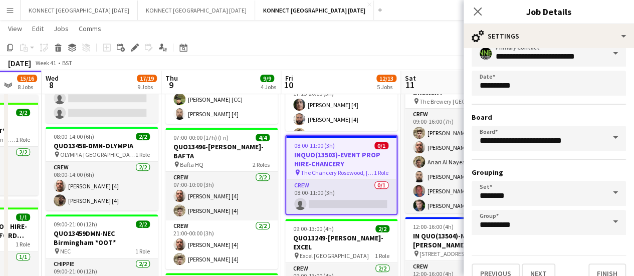
scroll to position [83, 0]
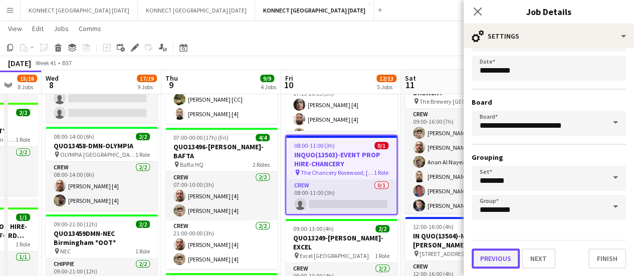
click at [485, 265] on button "Previous" at bounding box center [496, 259] width 48 height 20
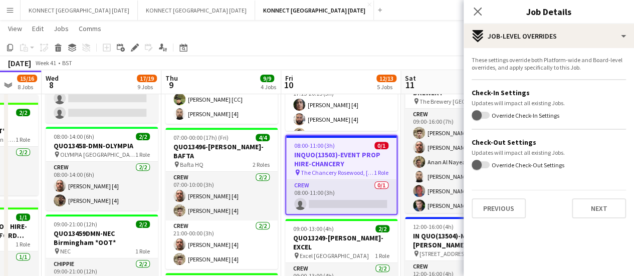
scroll to position [0, 0]
click at [494, 205] on button "Previous" at bounding box center [499, 209] width 54 height 20
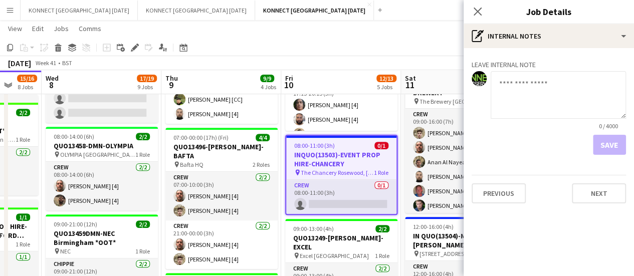
click at [494, 205] on div "Leave internal note 0 / 4000 Save Previous Next" at bounding box center [549, 129] width 170 height 163
click at [500, 198] on button "Previous" at bounding box center [499, 193] width 54 height 20
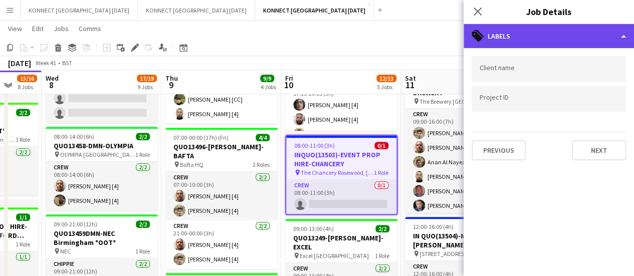
click at [497, 40] on div "tags-double Labels" at bounding box center [549, 36] width 170 height 24
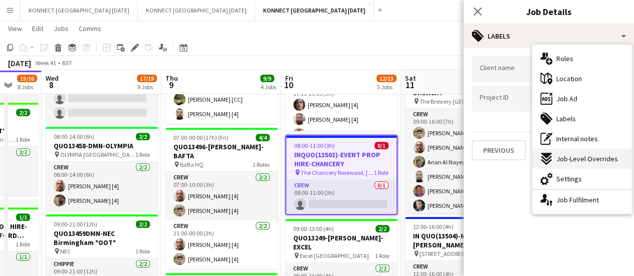
click at [564, 163] on span "Job-Level Overrides" at bounding box center [587, 158] width 62 height 9
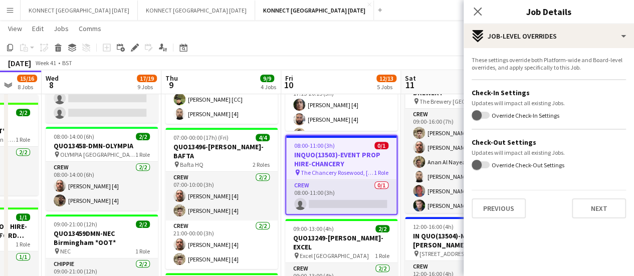
click at [305, 43] on app-toolbar "Copy Paste Paste Ctrl+V Paste with crew Ctrl+Shift+V Paste linked Job [GEOGRAPH…" at bounding box center [317, 47] width 634 height 17
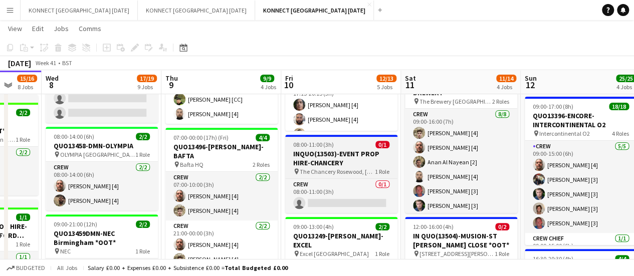
click at [324, 158] on h3 "INQUO(13503)-EVENT PROP HIRE-CHANCERY" at bounding box center [341, 158] width 112 height 18
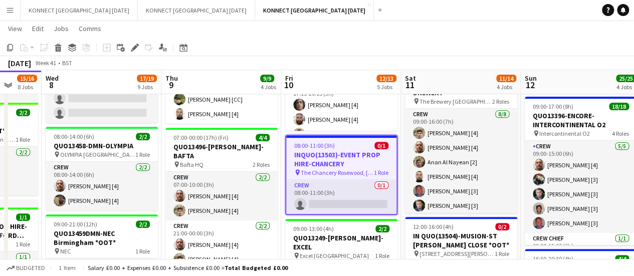
click at [136, 55] on app-toolbar "Copy Paste Paste Ctrl+V Paste with crew Ctrl+Shift+V Paste linked Job [GEOGRAPH…" at bounding box center [317, 47] width 634 height 17
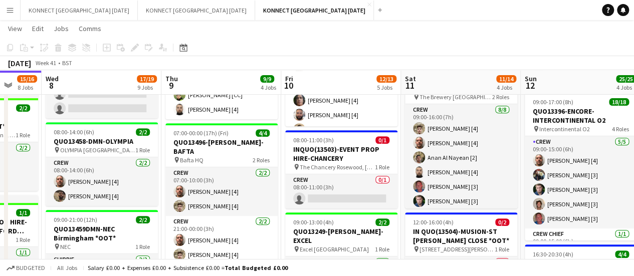
scroll to position [179, 0]
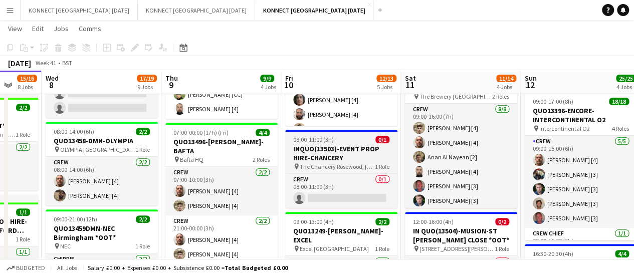
click at [320, 148] on h3 "INQUO(13503)-EVENT PROP HIRE-CHANCERY" at bounding box center [341, 153] width 112 height 18
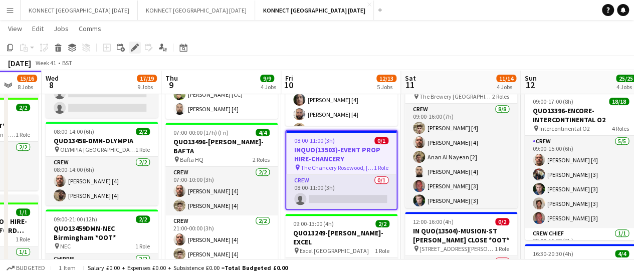
click at [131, 51] on icon "Edit" at bounding box center [135, 48] width 8 height 8
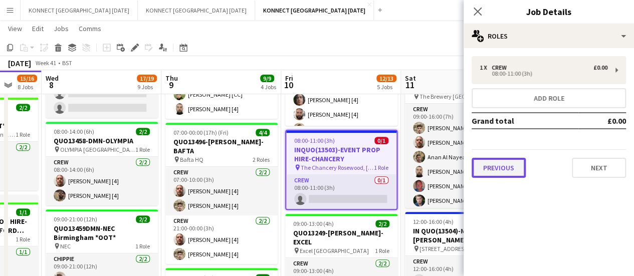
click at [511, 171] on button "Previous" at bounding box center [499, 168] width 54 height 20
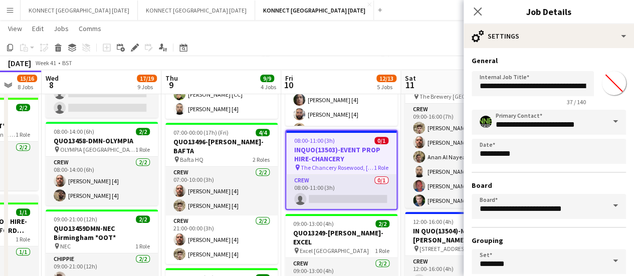
scroll to position [4, 0]
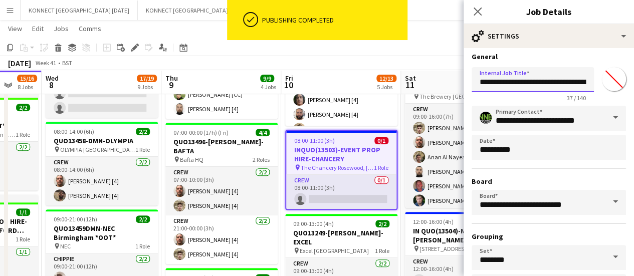
click at [487, 76] on input "**********" at bounding box center [533, 79] width 122 height 25
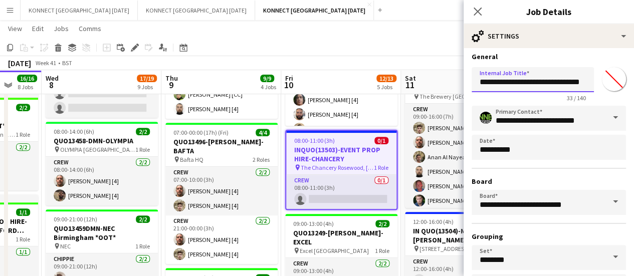
type input "**********"
click at [316, 162] on h3 "INQUO(13503)-EVENT PROP HIRE-CHANCERY" at bounding box center [341, 154] width 110 height 18
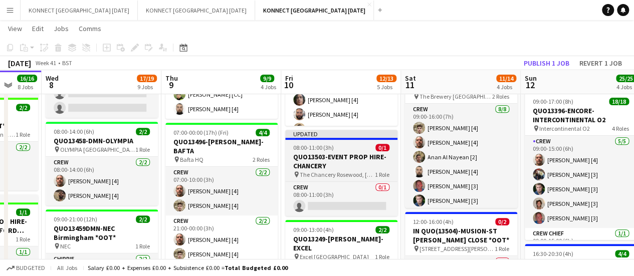
click at [330, 150] on span "08:00-11:00 (3h)" at bounding box center [313, 148] width 41 height 8
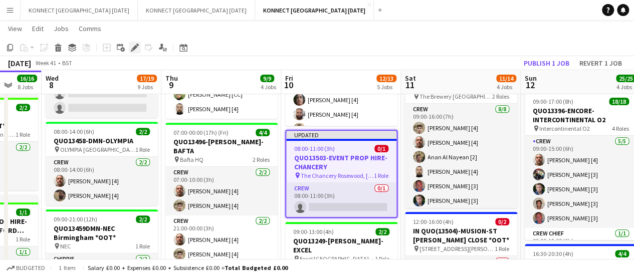
click at [131, 46] on icon "Edit" at bounding box center [135, 48] width 8 height 8
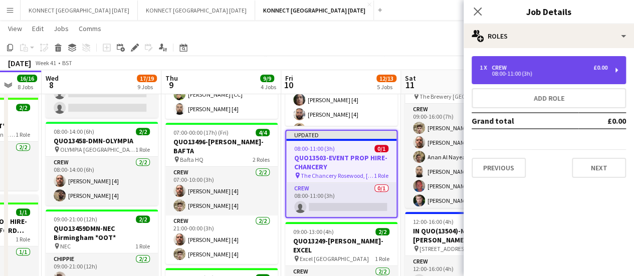
click at [511, 66] on div "1 x Crew £0.00" at bounding box center [544, 67] width 128 height 7
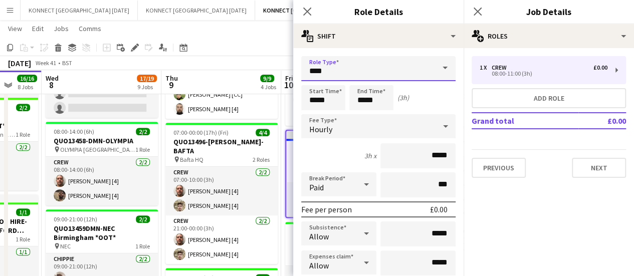
click at [337, 73] on input "****" at bounding box center [378, 68] width 154 height 25
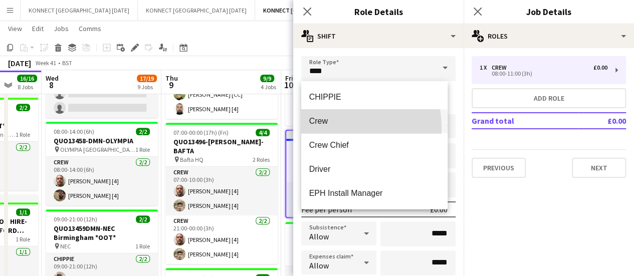
click at [329, 128] on mat-option "Crew" at bounding box center [374, 121] width 147 height 24
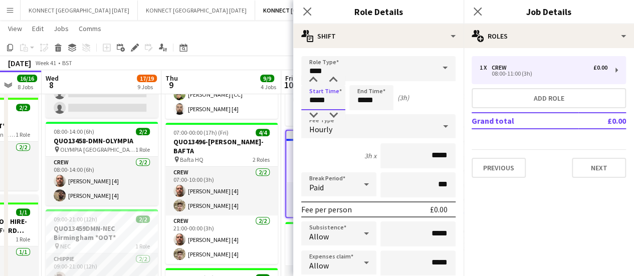
click at [332, 101] on input "*****" at bounding box center [323, 97] width 44 height 25
click at [333, 101] on input "*****" at bounding box center [323, 97] width 44 height 25
click at [325, 92] on input "*****" at bounding box center [323, 97] width 44 height 25
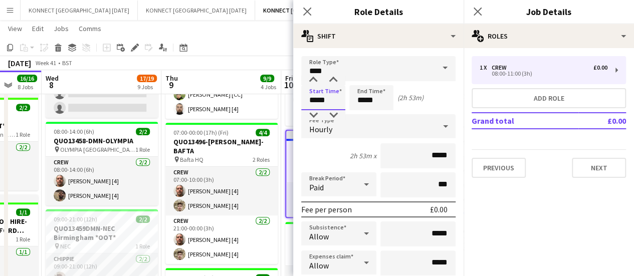
click at [325, 92] on input "*****" at bounding box center [323, 97] width 44 height 25
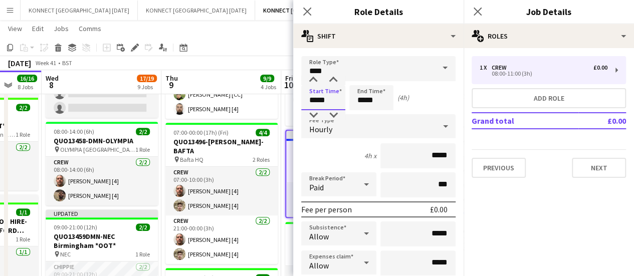
type input "*****"
click at [325, 144] on div "4h x *****" at bounding box center [378, 155] width 154 height 25
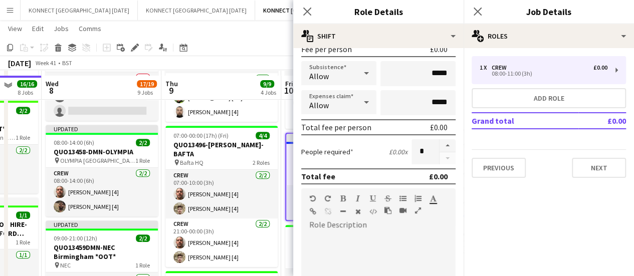
scroll to position [174, 0]
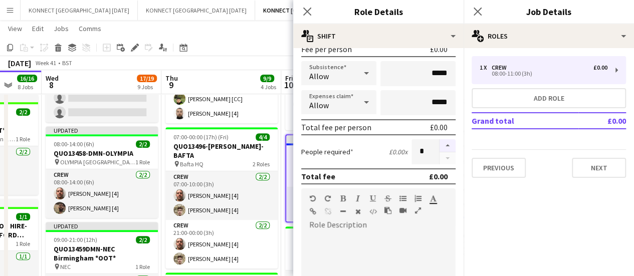
click at [440, 147] on button "button" at bounding box center [448, 145] width 16 height 13
type input "*"
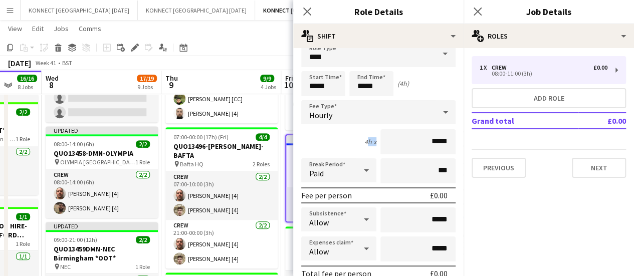
scroll to position [0, 0]
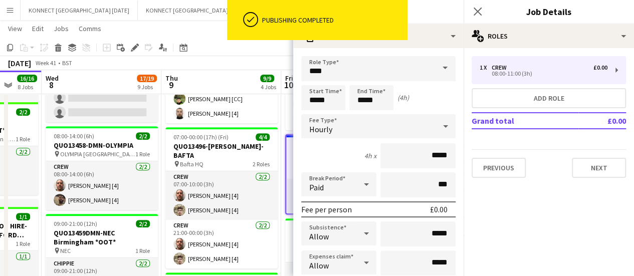
click at [249, 65] on div "[DATE] Week 41 • BST" at bounding box center [317, 63] width 634 height 14
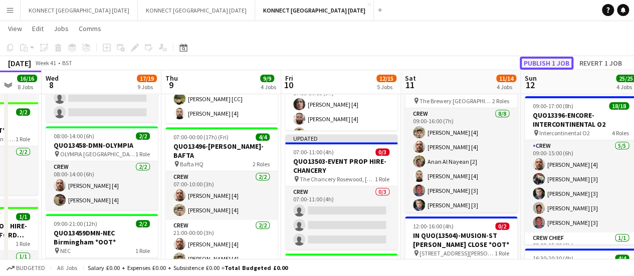
click at [548, 67] on button "Publish 1 job" at bounding box center [547, 63] width 54 height 13
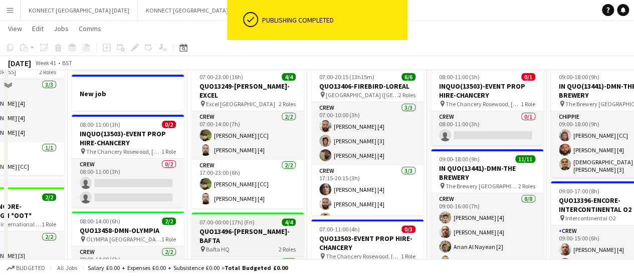
scroll to position [62, 0]
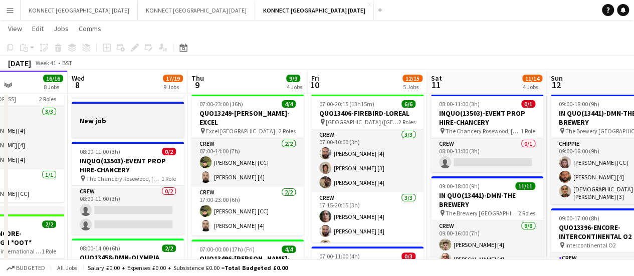
click at [157, 122] on h3 "New job" at bounding box center [128, 120] width 112 height 9
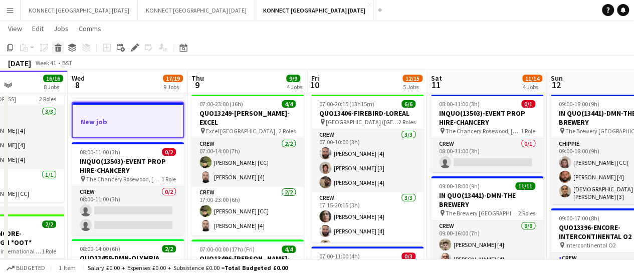
click at [58, 43] on div "Delete" at bounding box center [58, 48] width 12 height 12
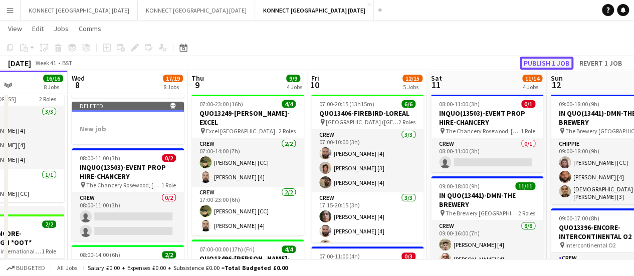
click at [554, 67] on button "Publish 1 job" at bounding box center [547, 63] width 54 height 13
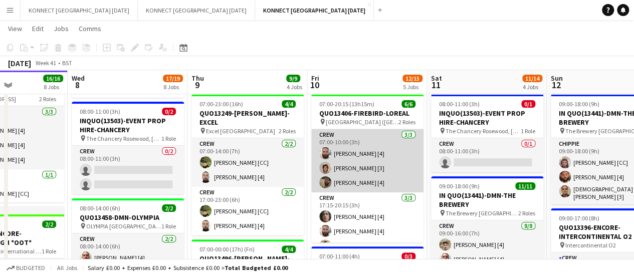
click at [355, 140] on app-card-role "Crew [DATE] 07:00-10:00 (3h) [PERSON_NAME] [4] [PERSON_NAME] [3] [PERSON_NAME] …" at bounding box center [367, 160] width 112 height 63
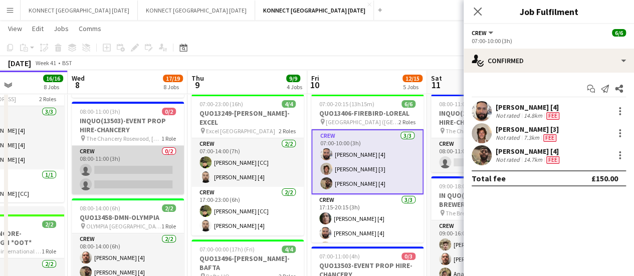
click at [140, 171] on app-card-role "Crew 0/2 08:00-11:00 (3h) single-neutral-actions single-neutral-actions" at bounding box center [128, 170] width 112 height 49
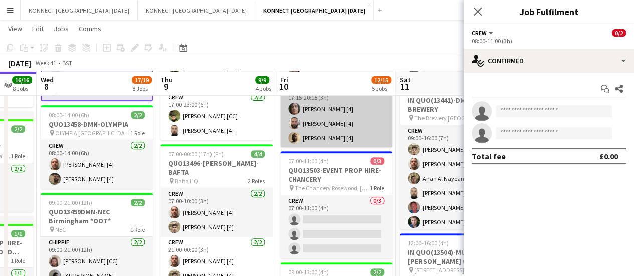
scroll to position [159, 0]
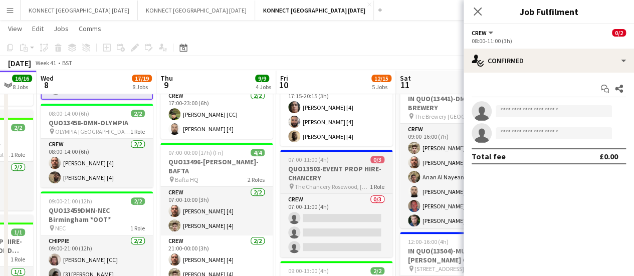
click at [302, 176] on h3 "QUO13503-EVENT PROP HIRE-CHANCERY" at bounding box center [336, 173] width 112 height 18
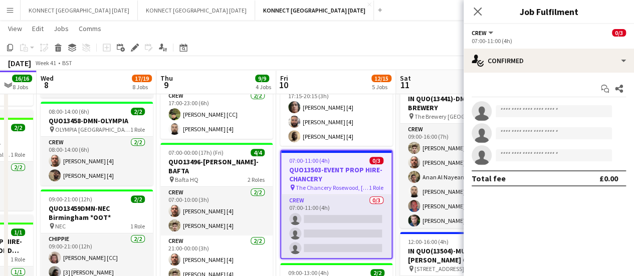
click at [320, 167] on h3 "QUO13503-EVENT PROP HIRE-CHANCERY" at bounding box center [336, 174] width 110 height 18
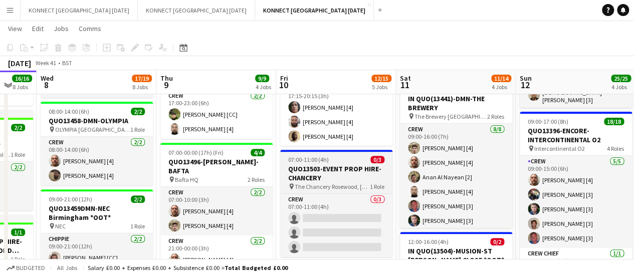
click at [314, 169] on h3 "QUO13503-EVENT PROP HIRE-CHANCERY" at bounding box center [336, 173] width 112 height 18
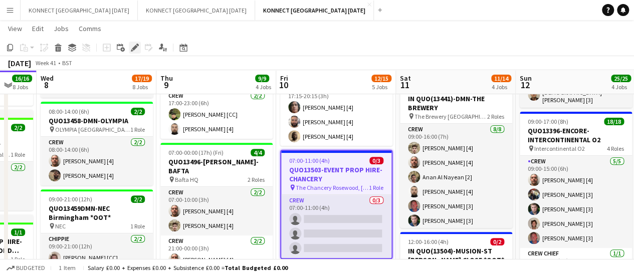
click at [135, 47] on icon at bounding box center [135, 48] width 6 height 6
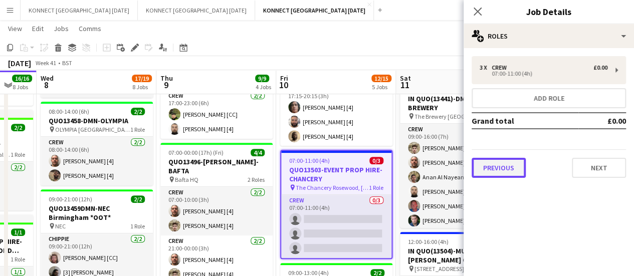
click at [499, 171] on button "Previous" at bounding box center [499, 168] width 54 height 20
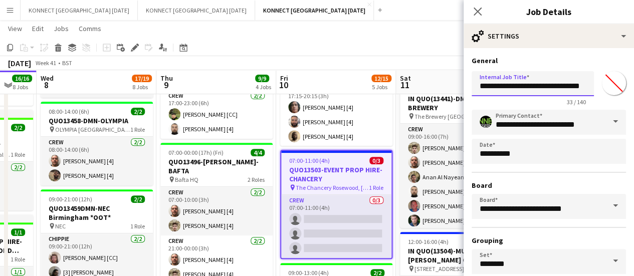
click at [481, 85] on input "**********" at bounding box center [533, 83] width 122 height 25
type input "**********"
click at [366, 40] on app-toolbar "Copy Paste Paste Ctrl+V Paste with crew Ctrl+Shift+V Paste linked Job [GEOGRAPH…" at bounding box center [317, 47] width 634 height 17
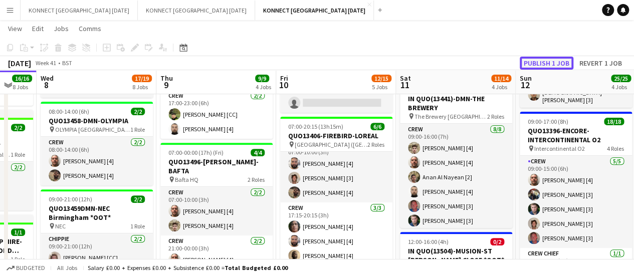
click at [525, 67] on button "Publish 1 job" at bounding box center [547, 63] width 54 height 13
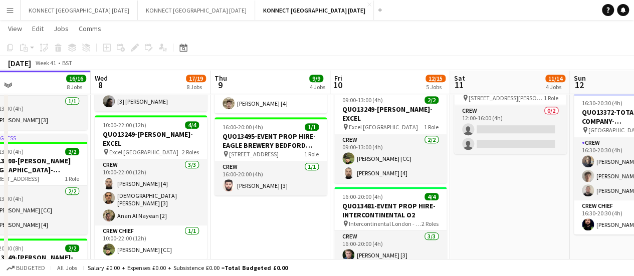
scroll to position [360, 0]
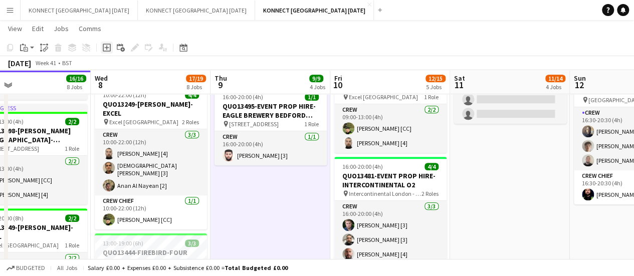
click at [103, 46] on icon at bounding box center [107, 48] width 8 height 8
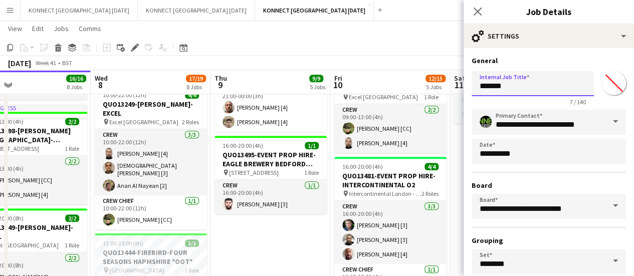
click at [508, 84] on input "*******" at bounding box center [533, 83] width 122 height 25
type input "*"
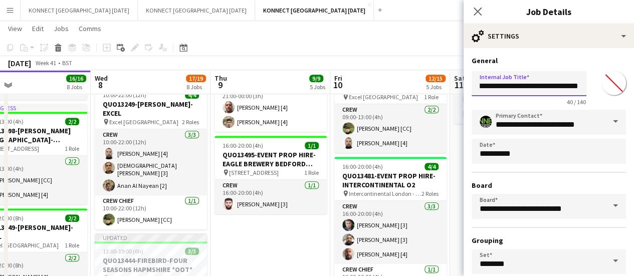
scroll to position [0, 64]
type input "**********"
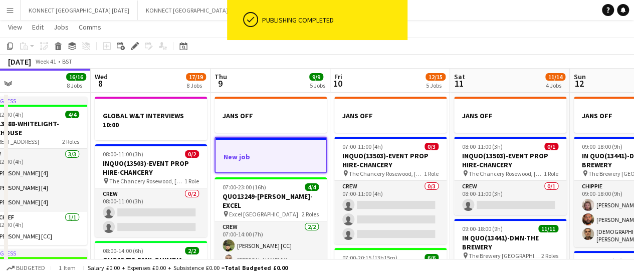
scroll to position [12, 0]
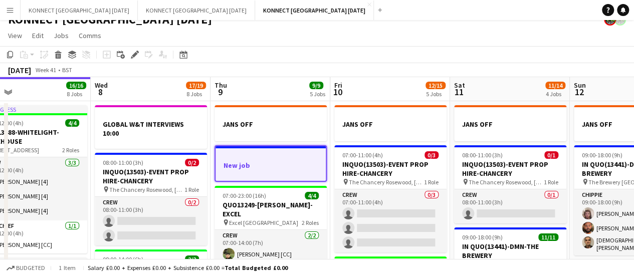
click at [260, 168] on h3 "New job" at bounding box center [271, 165] width 110 height 9
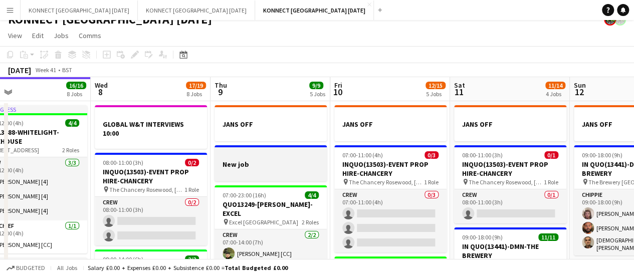
click at [248, 161] on h3 "New job" at bounding box center [271, 164] width 112 height 9
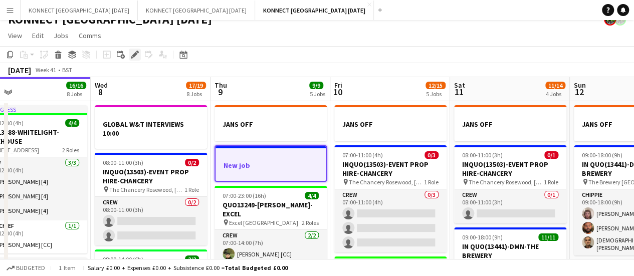
click at [137, 54] on icon at bounding box center [135, 55] width 6 height 6
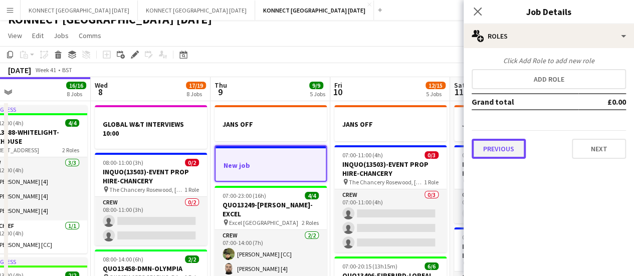
click at [481, 153] on button "Previous" at bounding box center [499, 149] width 54 height 20
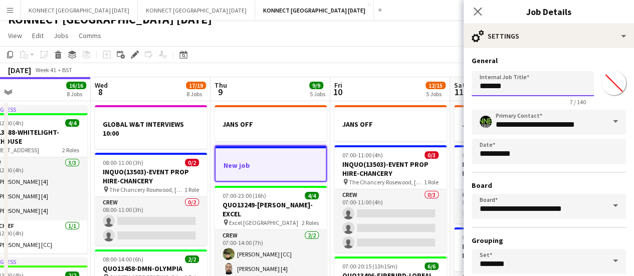
click at [513, 84] on input "*******" at bounding box center [533, 83] width 122 height 25
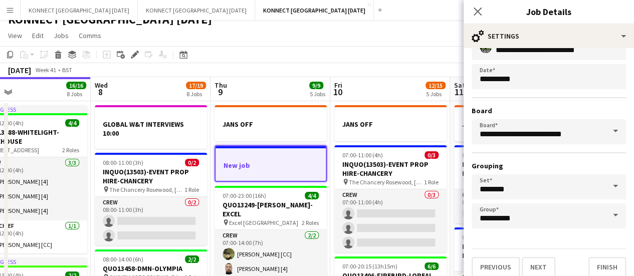
scroll to position [83, 0]
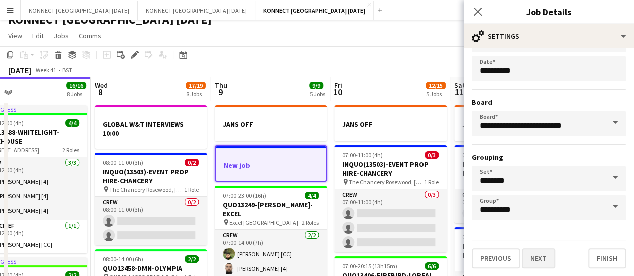
type input "**********"
click at [542, 258] on button "Next" at bounding box center [539, 259] width 34 height 20
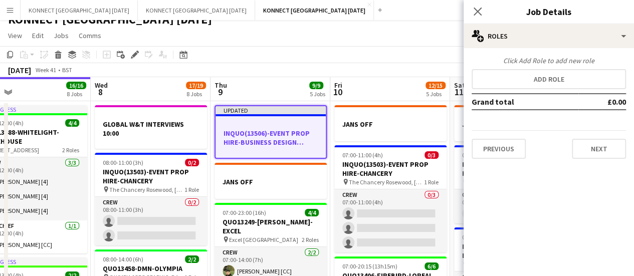
click at [507, 90] on div "Click Add Role to add new role Add role Grand total £0.00 Previous Next" at bounding box center [549, 107] width 170 height 103
click at [499, 144] on button "Previous" at bounding box center [499, 149] width 54 height 20
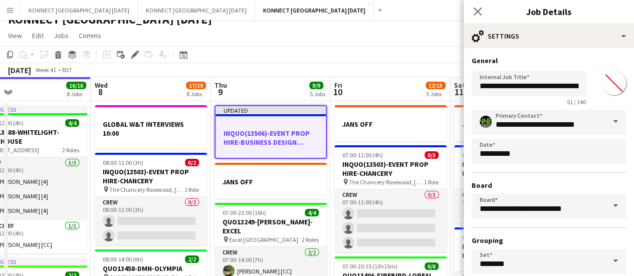
scroll to position [83, 0]
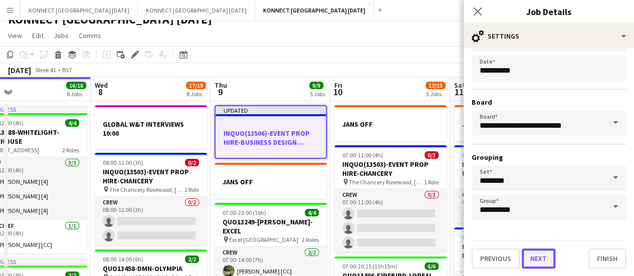
click at [530, 259] on button "Next" at bounding box center [539, 259] width 34 height 20
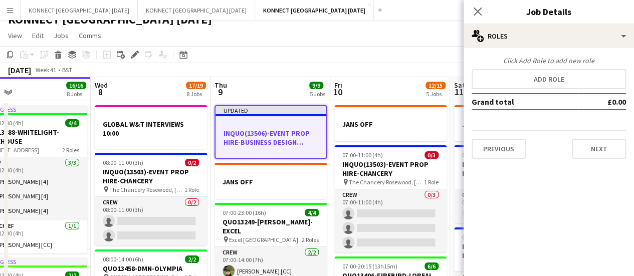
scroll to position [0, 0]
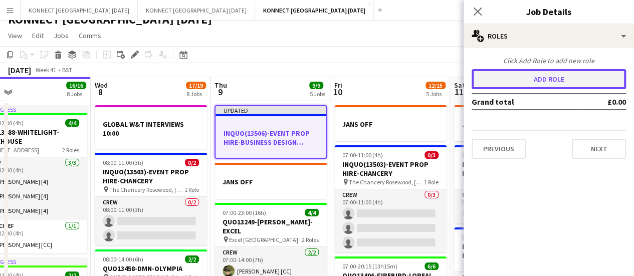
click at [501, 75] on button "Add role" at bounding box center [549, 79] width 154 height 20
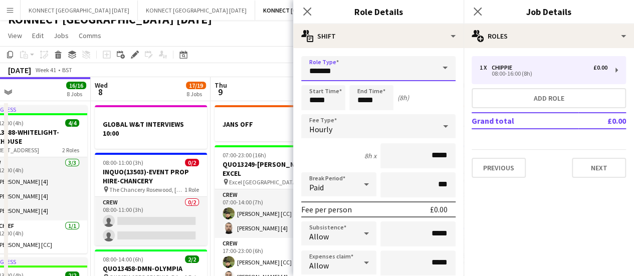
click at [382, 76] on input "*******" at bounding box center [378, 68] width 154 height 25
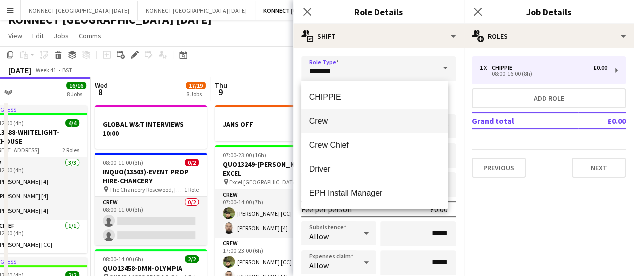
click at [341, 121] on span "Crew" at bounding box center [374, 121] width 131 height 10
type input "****"
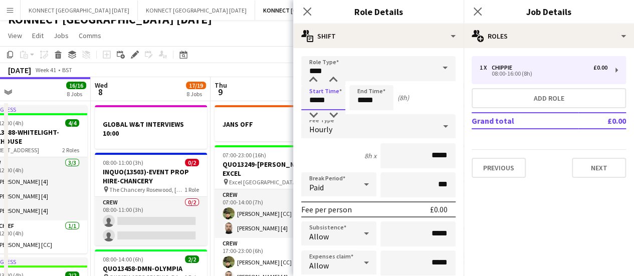
click at [322, 100] on input "*****" at bounding box center [323, 97] width 44 height 25
type input "*****"
click at [369, 94] on input "*****" at bounding box center [371, 97] width 44 height 25
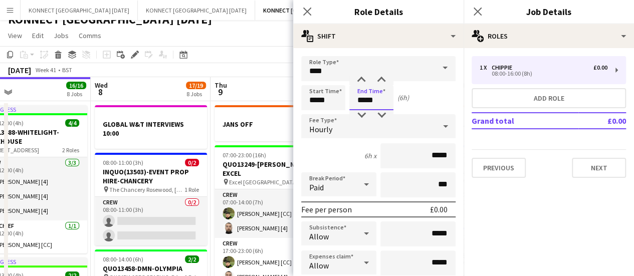
click at [369, 94] on input "*****" at bounding box center [371, 97] width 44 height 25
type input "*****"
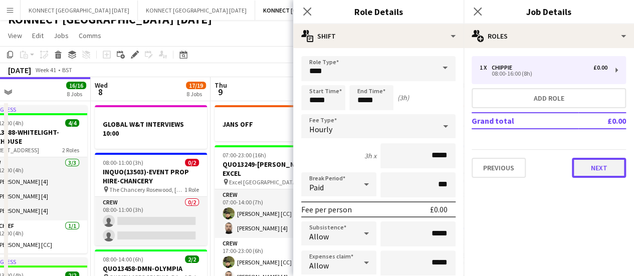
click at [610, 171] on button "Next" at bounding box center [599, 168] width 54 height 20
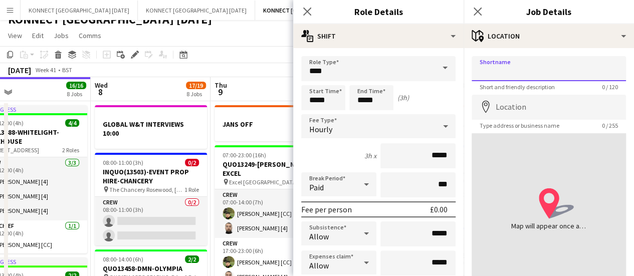
click at [499, 71] on input "Shortname" at bounding box center [549, 68] width 154 height 25
paste input "**********"
type input "**********"
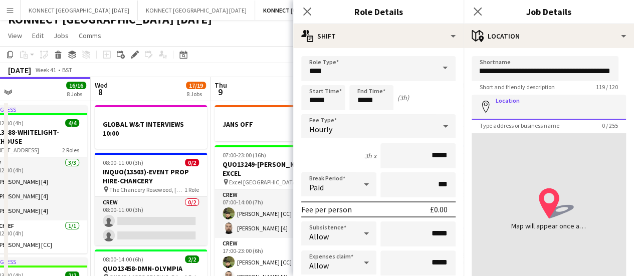
scroll to position [0, 0]
click at [517, 103] on input "Location" at bounding box center [549, 107] width 154 height 25
paste input "**********"
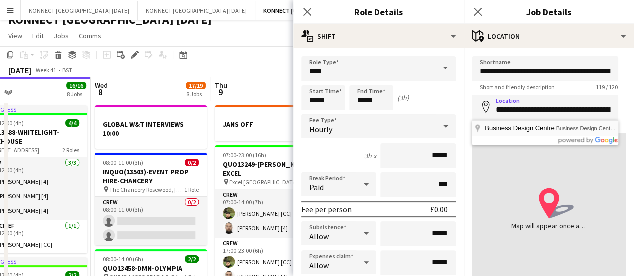
type input "**********"
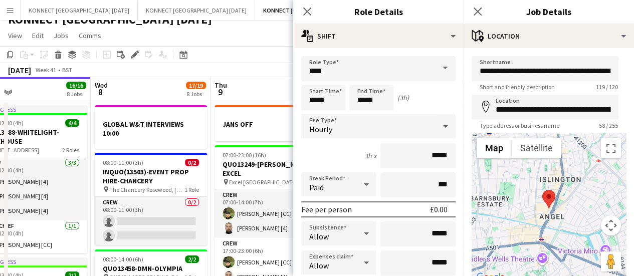
click at [265, 64] on div "[DATE] Week 41 • BST Publish 1 job Revert 1 job" at bounding box center [317, 70] width 634 height 14
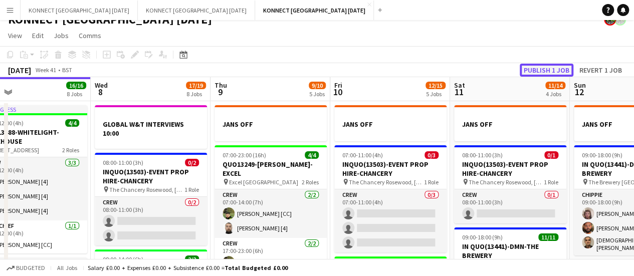
click at [548, 65] on button "Publish 1 job" at bounding box center [547, 70] width 54 height 13
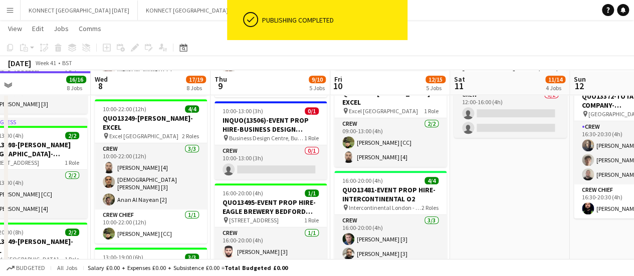
scroll to position [347, 0]
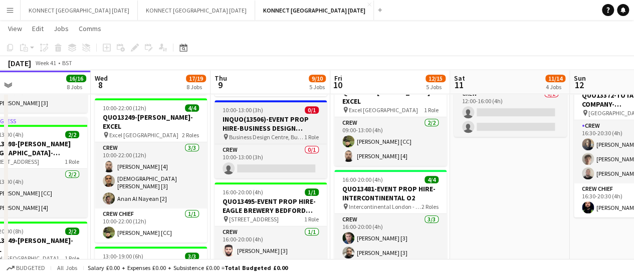
click at [289, 116] on h3 "INQUO(13506)-EVENT PROP HIRE-BUSINESS DESIGN CENTRE" at bounding box center [271, 124] width 112 height 18
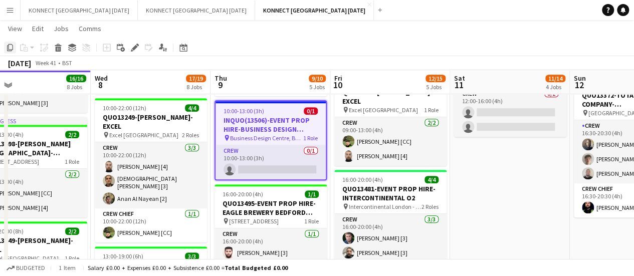
click at [10, 50] on icon at bounding box center [10, 47] width 6 height 7
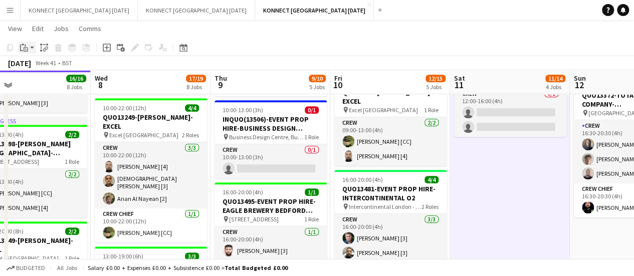
click at [26, 49] on icon "Paste" at bounding box center [24, 48] width 8 height 8
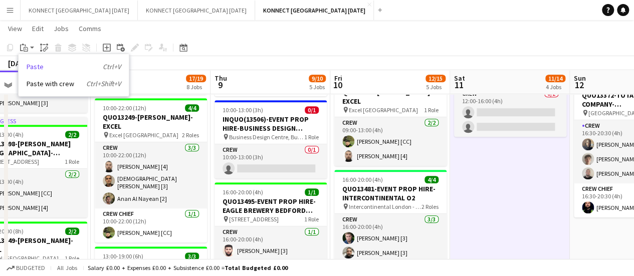
click at [41, 70] on link "Paste Ctrl+V" at bounding box center [74, 66] width 94 height 9
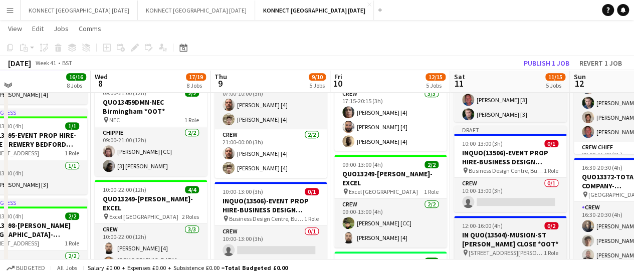
scroll to position [257, 0]
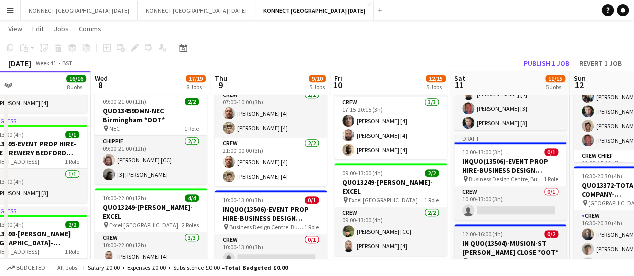
click at [479, 152] on span "10:00-13:00 (3h)" at bounding box center [482, 152] width 41 height 8
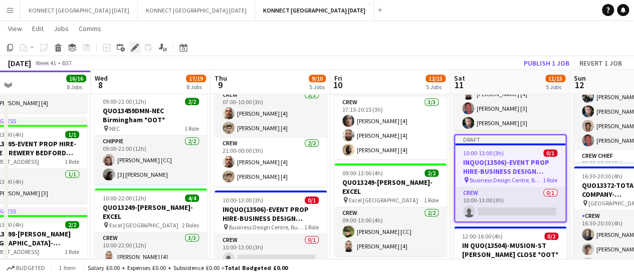
click at [135, 51] on icon "Edit" at bounding box center [135, 48] width 8 height 8
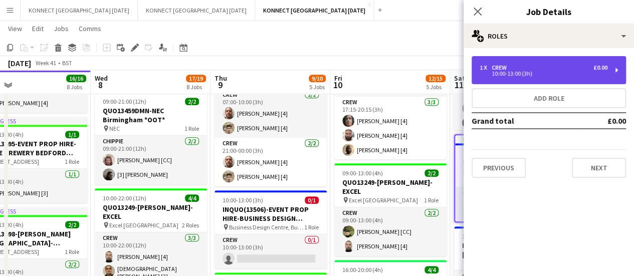
click at [496, 76] on div "10:00-13:00 (3h)" at bounding box center [544, 73] width 128 height 5
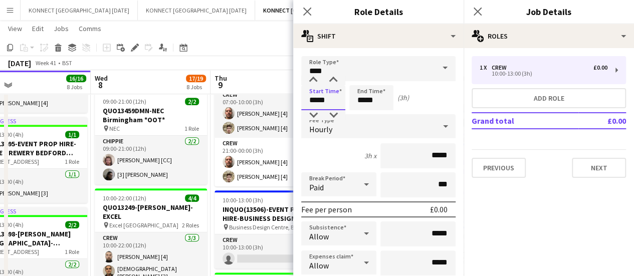
click at [337, 95] on input "*****" at bounding box center [323, 97] width 44 height 25
type input "*****"
click at [372, 91] on input "*****" at bounding box center [371, 97] width 44 height 25
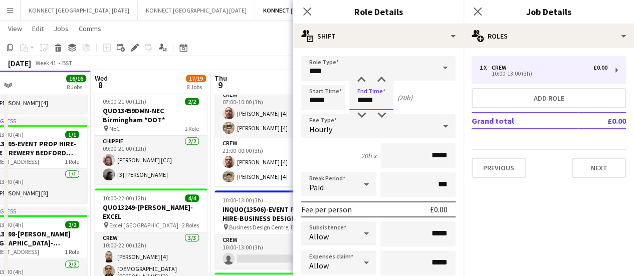
click at [372, 91] on input "*****" at bounding box center [371, 97] width 44 height 25
type input "*****"
click at [251, 48] on app-toolbar "Copy Paste Paste Ctrl+V Paste with crew Ctrl+Shift+V Paste linked Job [GEOGRAPH…" at bounding box center [317, 47] width 634 height 17
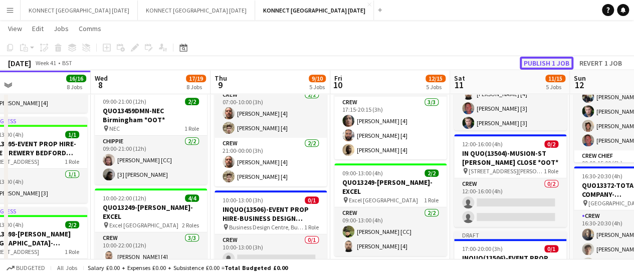
click at [556, 65] on button "Publish 1 job" at bounding box center [547, 63] width 54 height 13
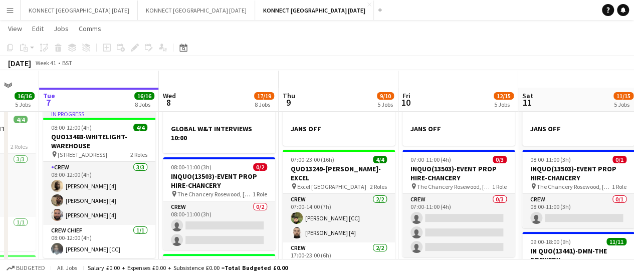
scroll to position [39, 0]
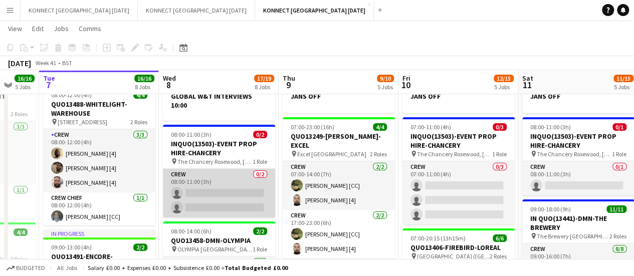
click at [213, 194] on app-card-role "Crew 0/2 08:00-11:00 (3h) single-neutral-actions single-neutral-actions" at bounding box center [219, 193] width 112 height 49
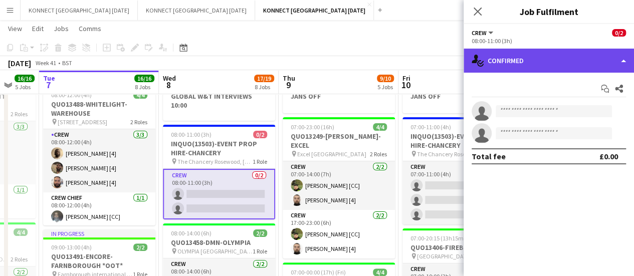
click at [511, 51] on div "single-neutral-actions-check-2 Confirmed" at bounding box center [549, 61] width 170 height 24
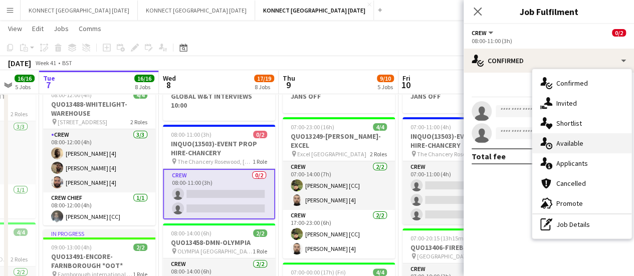
click at [563, 140] on span "Available" at bounding box center [569, 143] width 27 height 9
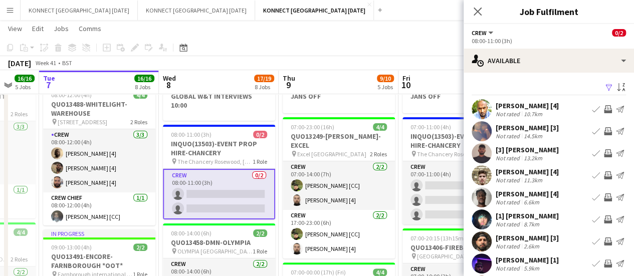
click at [604, 202] on app-icon "Invite crew" at bounding box center [608, 197] width 8 height 8
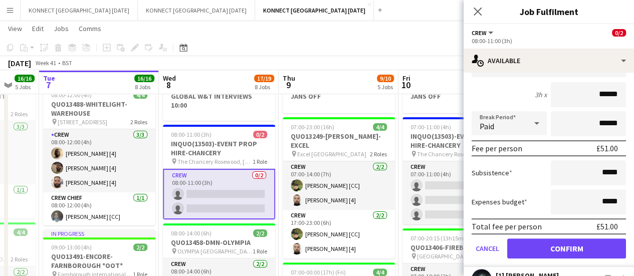
scroll to position [168, 0]
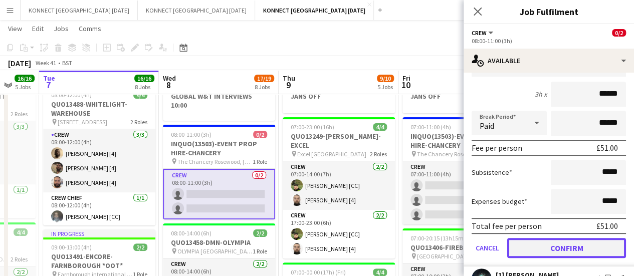
click at [560, 255] on button "Confirm" at bounding box center [566, 248] width 119 height 20
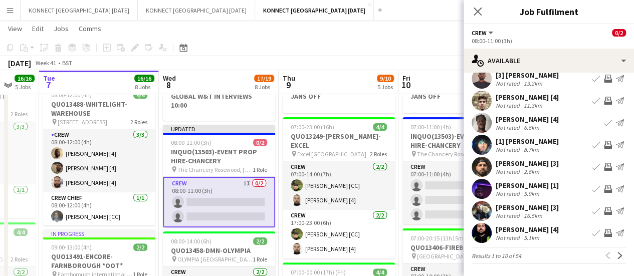
scroll to position [79, 0]
click at [617, 256] on app-icon "Next" at bounding box center [620, 255] width 7 height 7
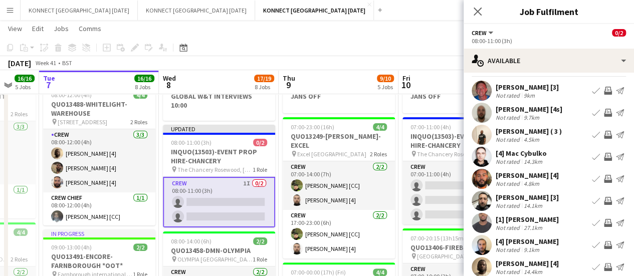
scroll to position [20, 0]
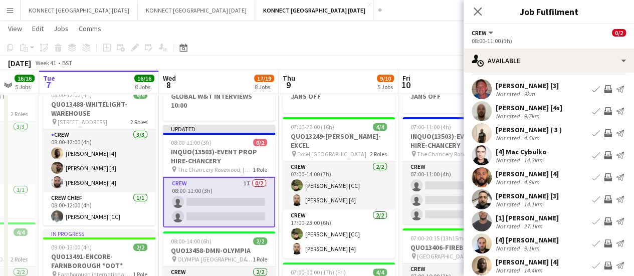
click at [604, 198] on app-icon "Invite crew" at bounding box center [608, 200] width 8 height 8
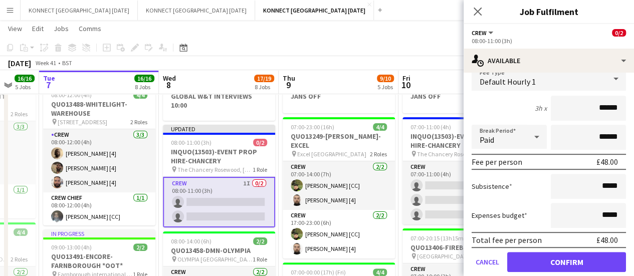
scroll to position [177, 0]
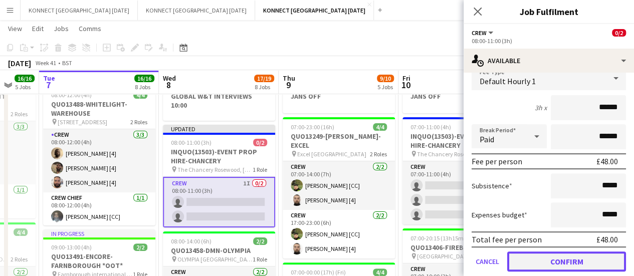
click at [558, 263] on button "Confirm" at bounding box center [566, 262] width 119 height 20
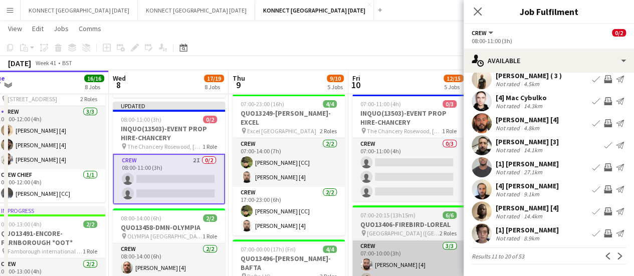
scroll to position [0, 252]
click at [415, 172] on app-card-role "Crew 0/3 07:00-11:00 (4h) single-neutral-actions single-neutral-actions single-…" at bounding box center [407, 169] width 112 height 63
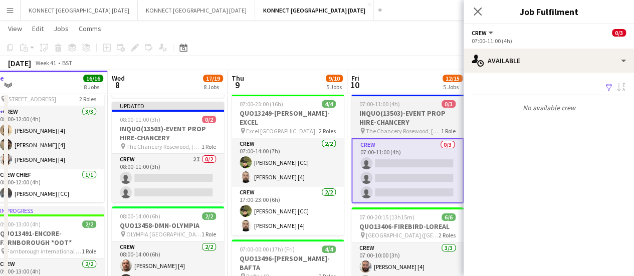
scroll to position [0, 0]
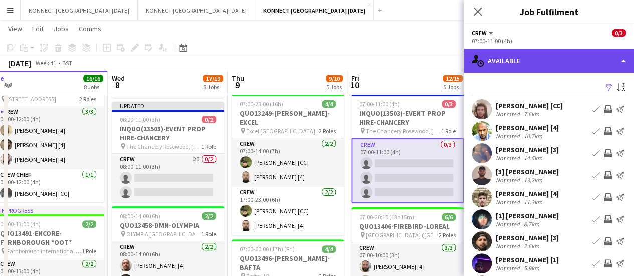
click at [509, 64] on div "single-neutral-actions-upload Available" at bounding box center [549, 61] width 170 height 24
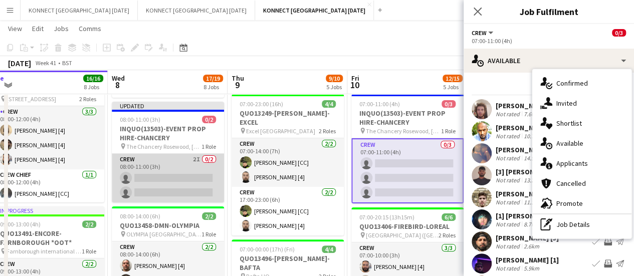
click at [193, 176] on app-card-role "Crew 2I 0/2 08:00-11:00 (3h) single-neutral-actions single-neutral-actions" at bounding box center [168, 178] width 112 height 49
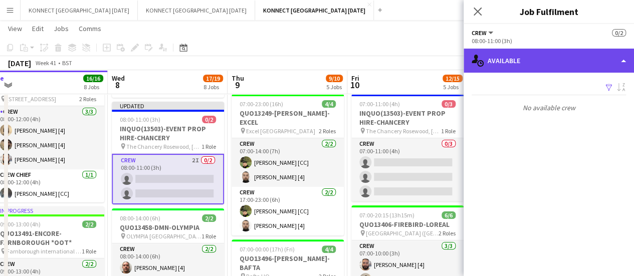
click at [519, 60] on div "single-neutral-actions-upload Available" at bounding box center [549, 61] width 170 height 24
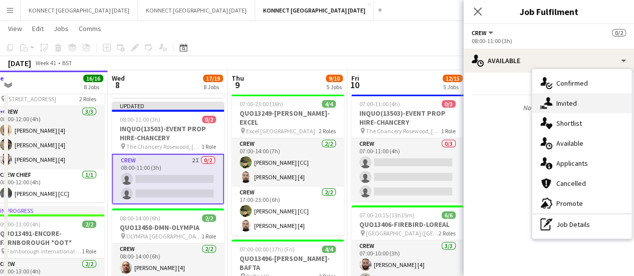
click at [550, 102] on icon "single-neutral-actions-share-1" at bounding box center [546, 103] width 12 height 12
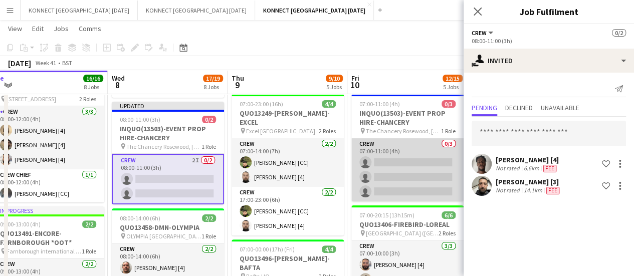
click at [414, 168] on app-card-role "Crew 0/3 07:00-11:00 (4h) single-neutral-actions single-neutral-actions single-…" at bounding box center [407, 169] width 112 height 63
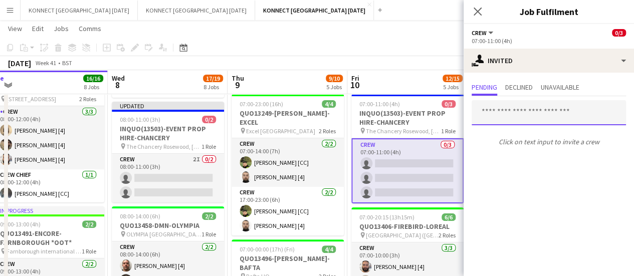
click at [509, 114] on input "text" at bounding box center [549, 112] width 154 height 25
type input "*"
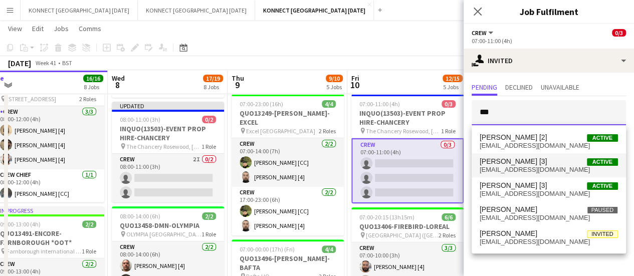
type input "***"
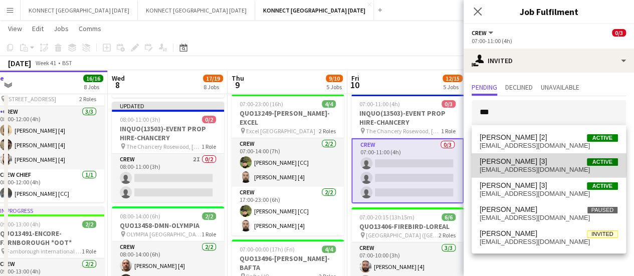
click at [521, 160] on span "[PERSON_NAME] [3]" at bounding box center [514, 161] width 68 height 9
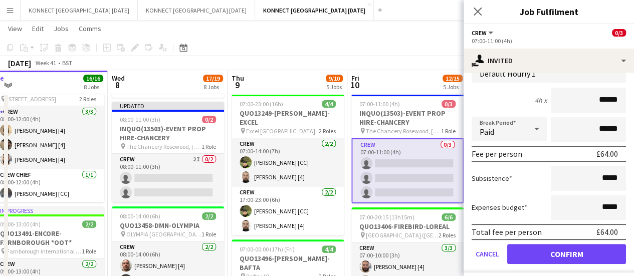
scroll to position [134, 0]
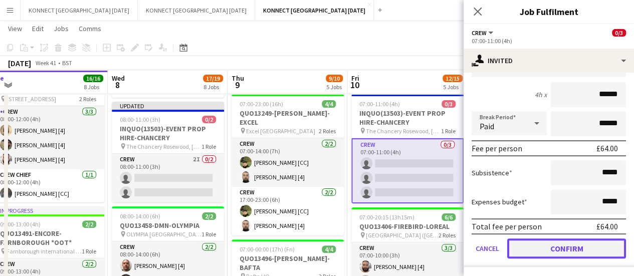
click at [539, 239] on button "Confirm" at bounding box center [566, 249] width 119 height 20
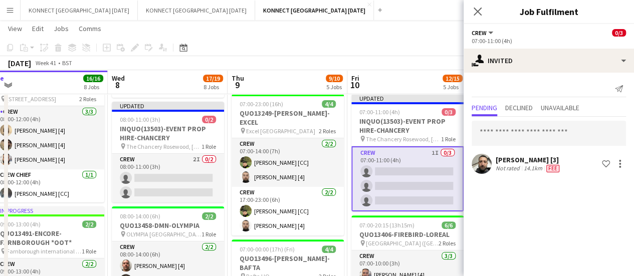
scroll to position [0, 0]
click at [499, 133] on input "text" at bounding box center [549, 133] width 154 height 25
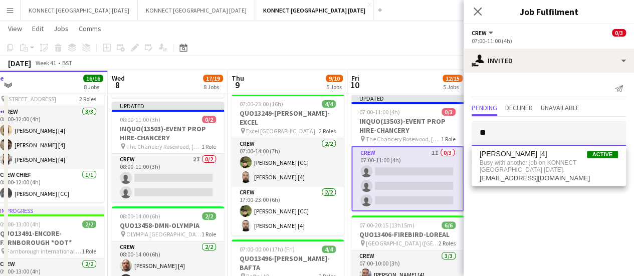
type input "*"
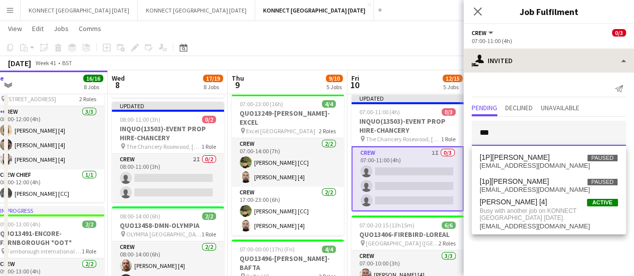
type input "***"
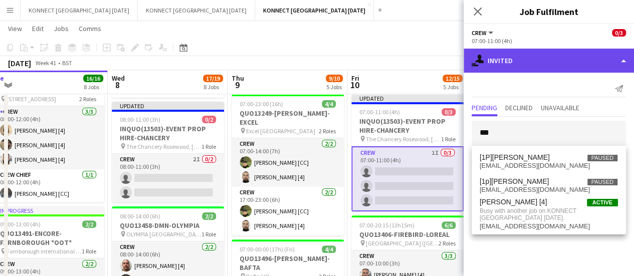
click at [531, 61] on div "single-neutral-actions-share-1 Invited" at bounding box center [549, 61] width 170 height 24
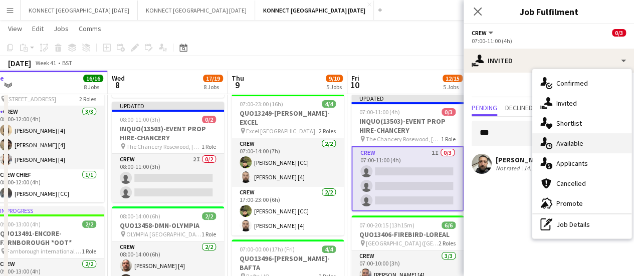
click at [568, 149] on div "single-neutral-actions-upload Available" at bounding box center [581, 143] width 99 height 20
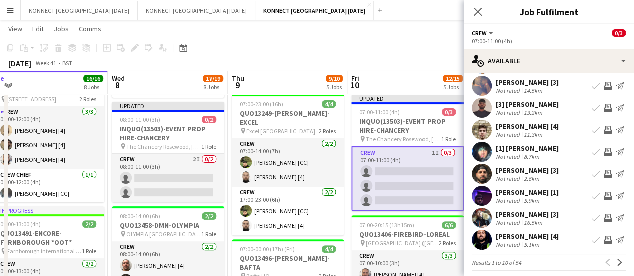
scroll to position [79, 0]
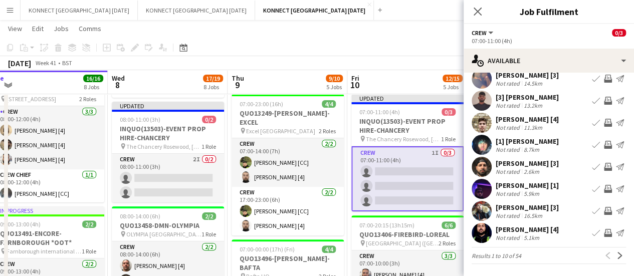
click at [602, 118] on button "Invite crew" at bounding box center [608, 123] width 12 height 12
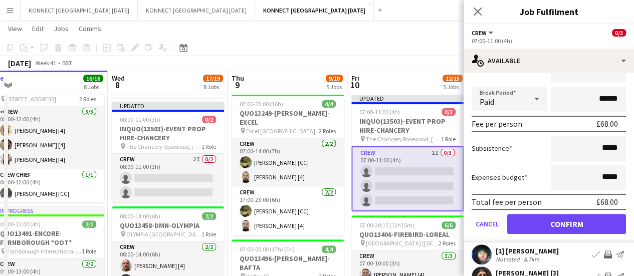
scroll to position [211, 0]
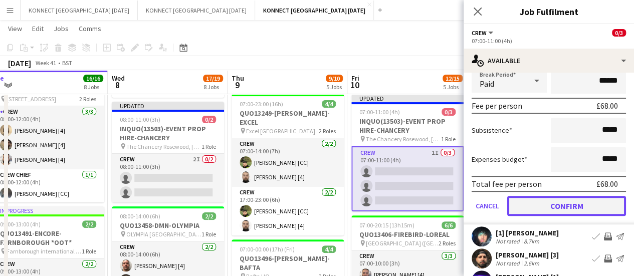
click at [558, 204] on button "Confirm" at bounding box center [566, 206] width 119 height 20
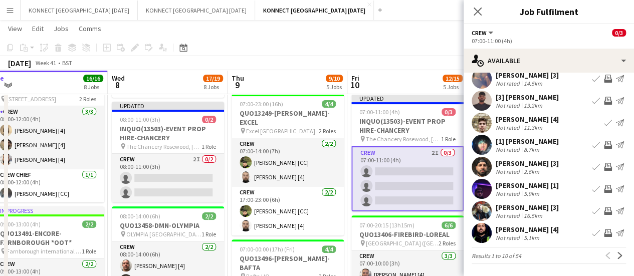
scroll to position [79, 0]
click at [617, 253] on app-icon "Next" at bounding box center [620, 255] width 7 height 7
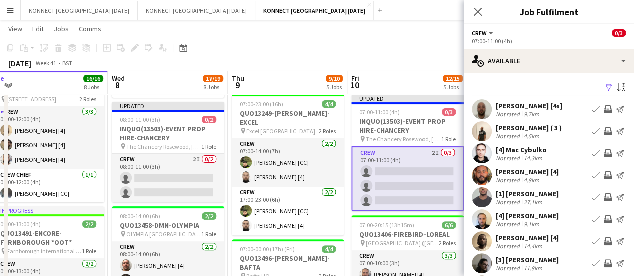
scroll to position [9, 0]
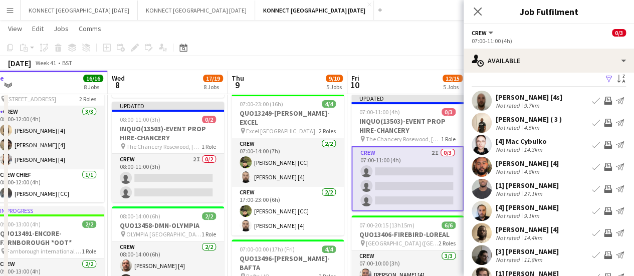
click at [614, 237] on button "Send notification" at bounding box center [620, 233] width 12 height 12
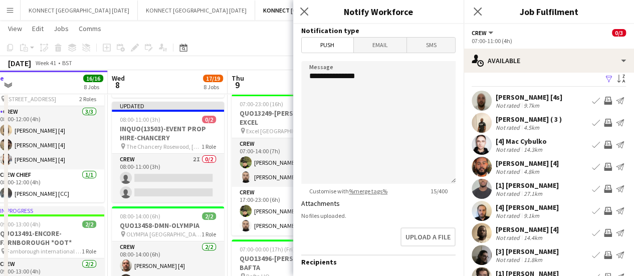
click at [604, 230] on app-icon "Invite crew" at bounding box center [608, 233] width 8 height 8
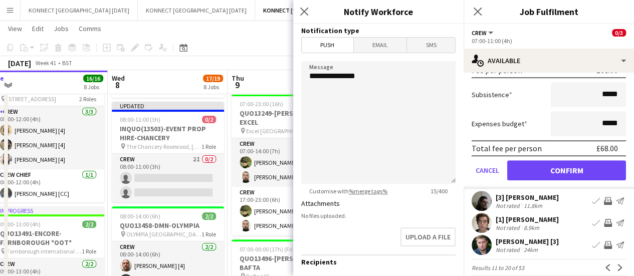
scroll to position [291, 0]
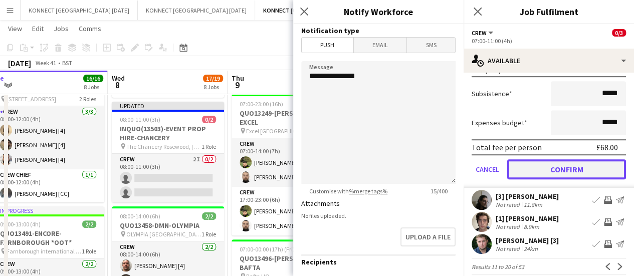
click at [541, 170] on button "Confirm" at bounding box center [566, 169] width 119 height 20
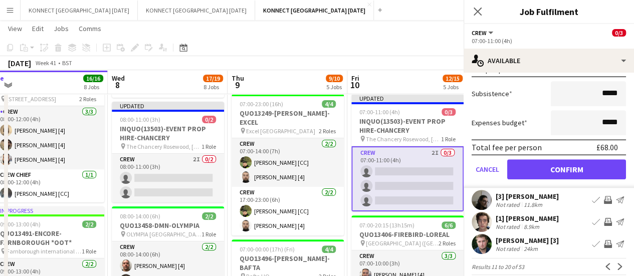
scroll to position [74, 0]
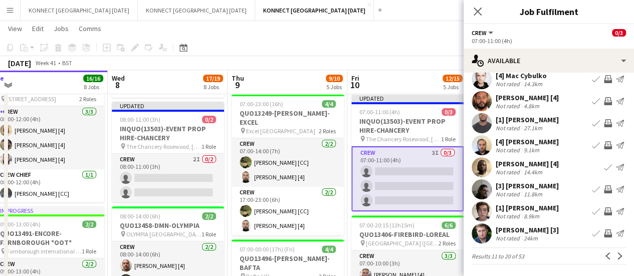
click at [409, 59] on div "[DATE] Week 41 • BST Publish 1 job Revert 1 job" at bounding box center [317, 63] width 634 height 14
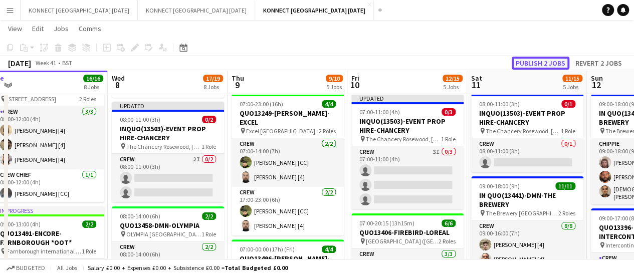
click at [529, 62] on button "Publish 2 jobs" at bounding box center [541, 63] width 58 height 13
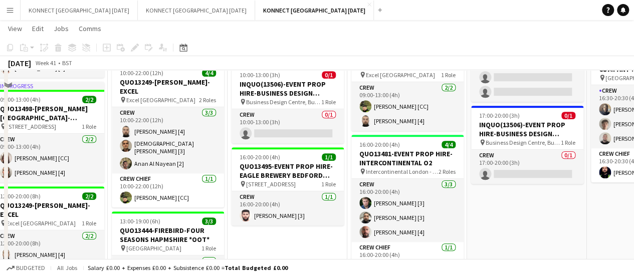
scroll to position [309, 0]
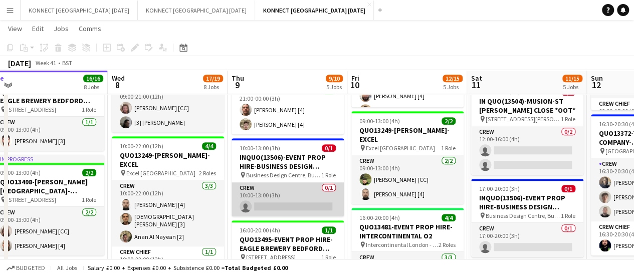
click at [287, 199] on app-card-role "Crew 0/1 10:00-13:00 (3h) single-neutral-actions" at bounding box center [288, 199] width 112 height 34
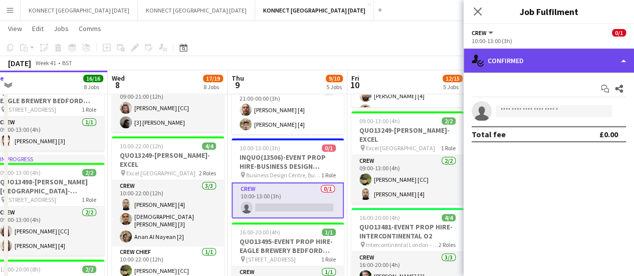
click at [543, 61] on div "single-neutral-actions-check-2 Confirmed" at bounding box center [549, 61] width 170 height 24
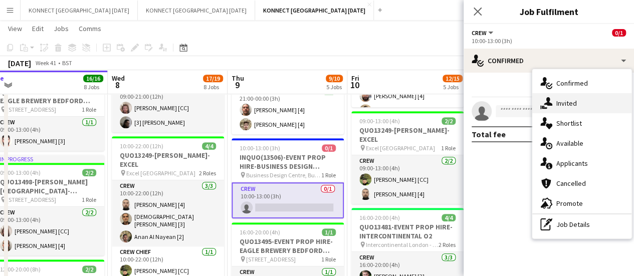
click at [559, 104] on span "Invited" at bounding box center [566, 103] width 21 height 9
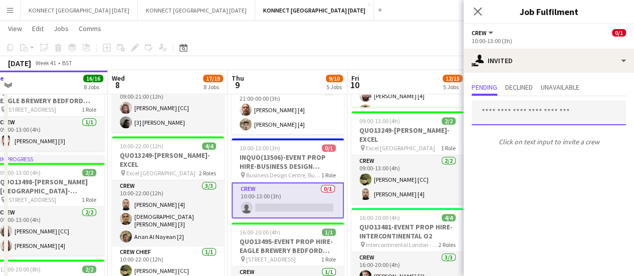
click at [516, 112] on input "text" at bounding box center [549, 112] width 154 height 25
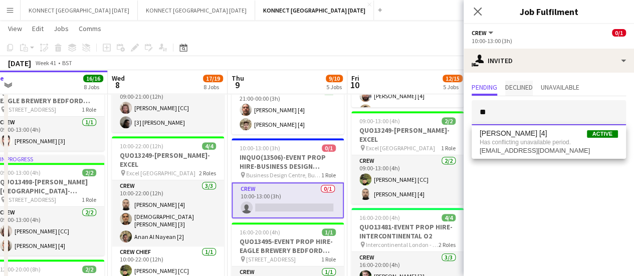
type input "*"
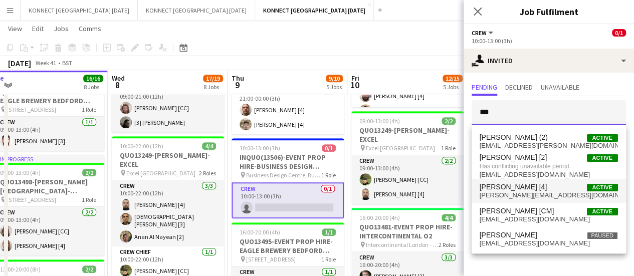
type input "***"
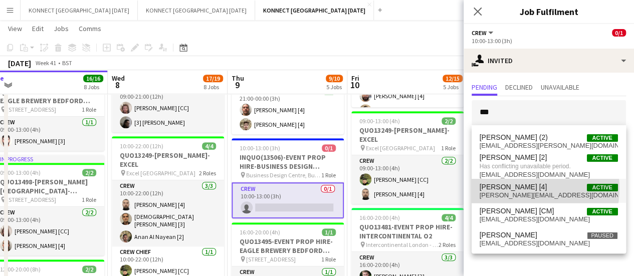
click at [525, 188] on span "[PERSON_NAME] [4]" at bounding box center [514, 187] width 68 height 9
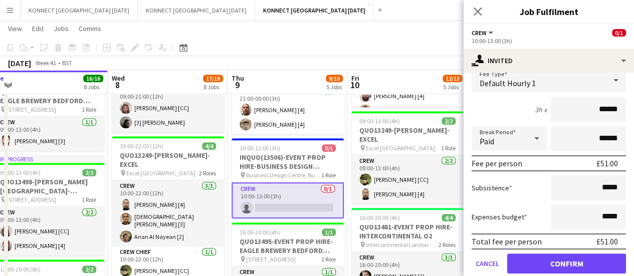
scroll to position [134, 0]
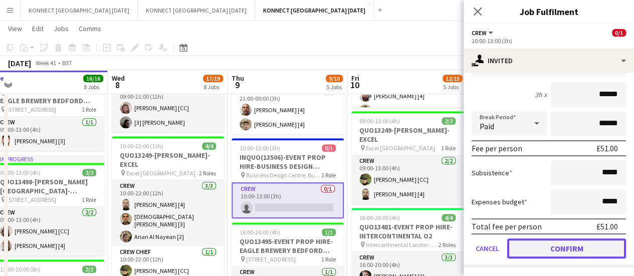
click at [532, 246] on button "Confirm" at bounding box center [566, 249] width 119 height 20
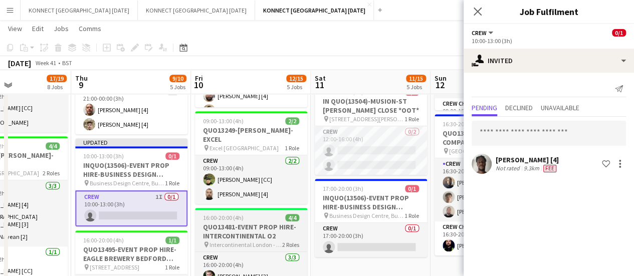
scroll to position [0, 408]
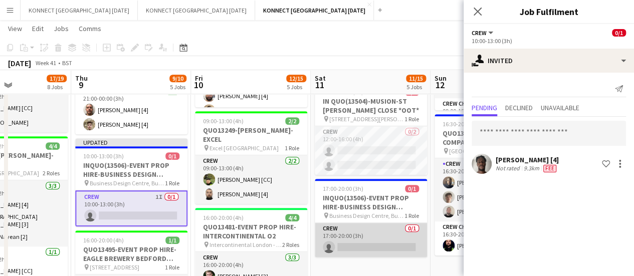
click at [384, 235] on app-card-role "Crew 0/1 17:00-20:00 (3h) single-neutral-actions" at bounding box center [371, 240] width 112 height 34
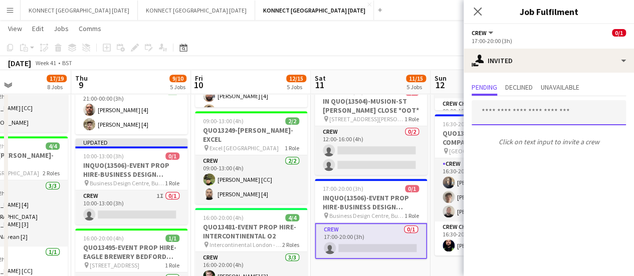
click at [511, 111] on input "text" at bounding box center [549, 112] width 154 height 25
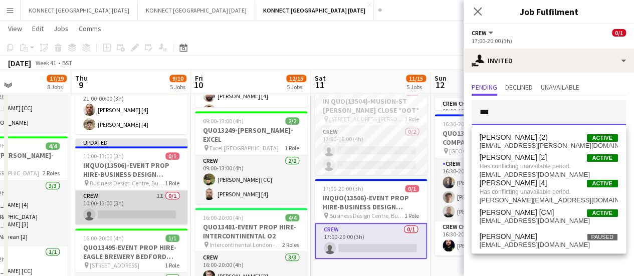
type input "***"
click at [135, 217] on app-card-role "Crew 1I 0/1 10:00-13:00 (3h) single-neutral-actions" at bounding box center [131, 207] width 112 height 34
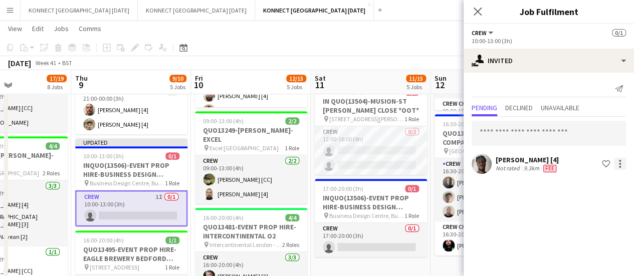
click at [621, 161] on div at bounding box center [620, 164] width 12 height 12
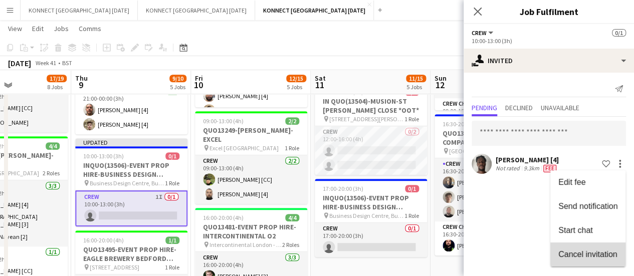
click at [592, 258] on span "Cancel invitation" at bounding box center [587, 254] width 59 height 9
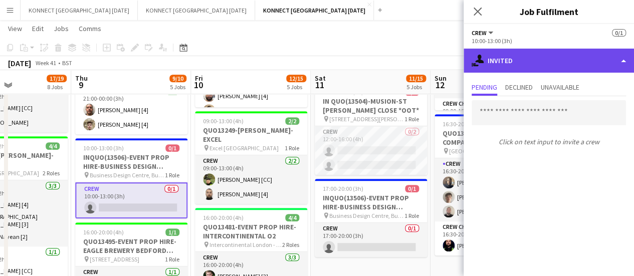
click at [513, 64] on div "single-neutral-actions-share-1 Invited" at bounding box center [549, 61] width 170 height 24
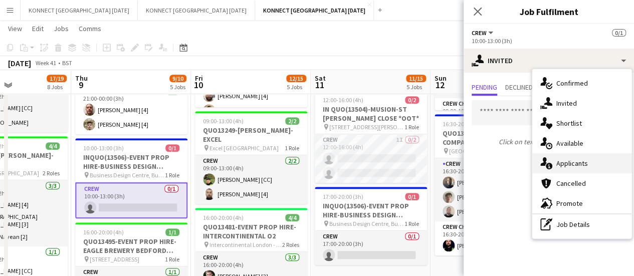
click at [588, 168] on div "single-neutral-actions-information Applicants" at bounding box center [581, 163] width 99 height 20
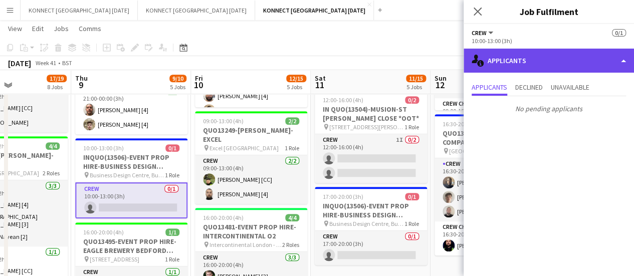
click at [510, 60] on div "single-neutral-actions-information Applicants" at bounding box center [549, 61] width 170 height 24
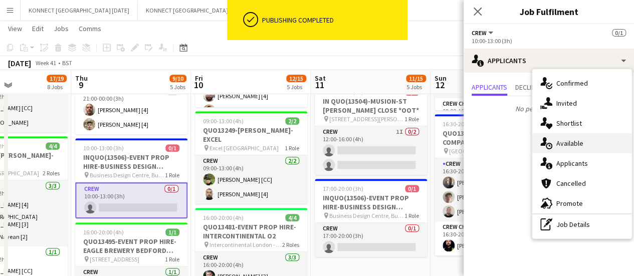
click at [571, 145] on span "Available" at bounding box center [569, 143] width 27 height 9
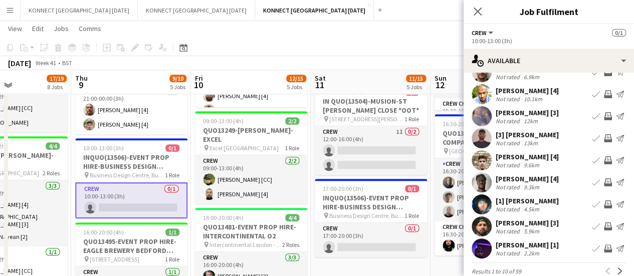
scroll to position [42, 0]
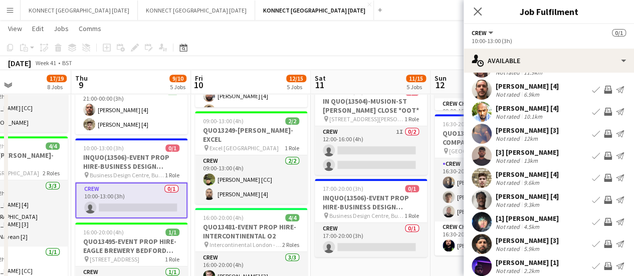
click at [604, 89] on app-icon "Invite crew" at bounding box center [608, 90] width 8 height 8
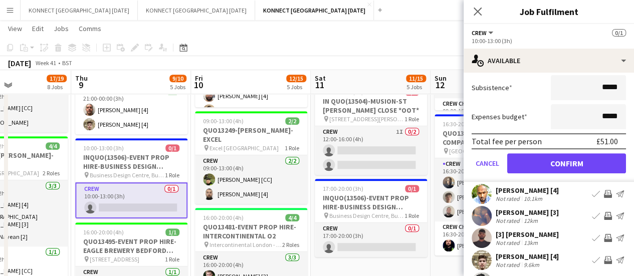
scroll to position [194, 0]
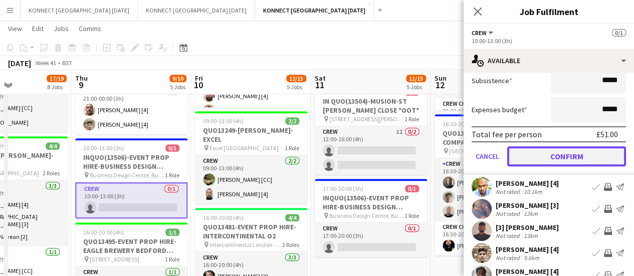
click at [562, 154] on button "Confirm" at bounding box center [566, 156] width 119 height 20
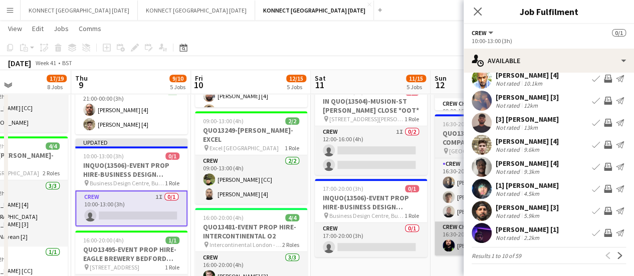
scroll to position [80, 0]
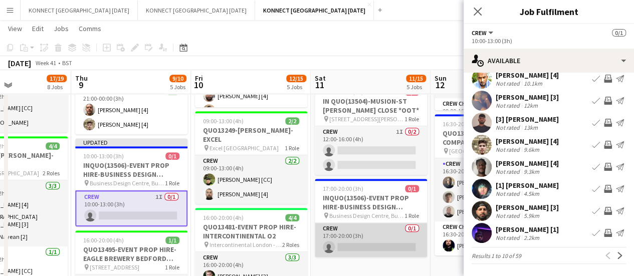
click at [390, 246] on app-card-role "Crew 0/1 17:00-20:00 (3h) single-neutral-actions" at bounding box center [371, 240] width 112 height 34
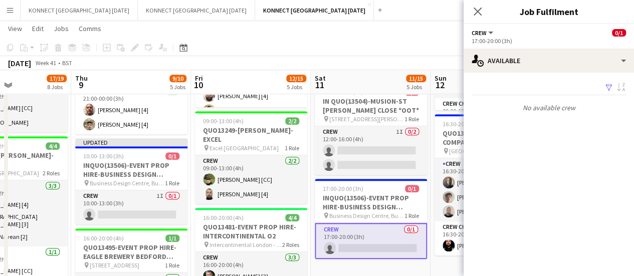
scroll to position [0, 0]
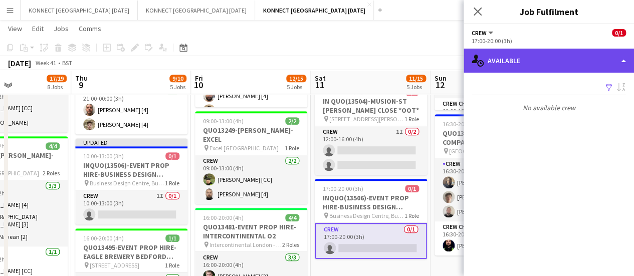
click at [509, 52] on div "single-neutral-actions-upload Available" at bounding box center [549, 61] width 170 height 24
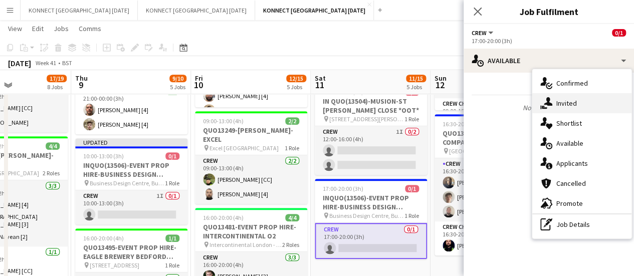
click at [563, 103] on span "Invited" at bounding box center [566, 103] width 21 height 9
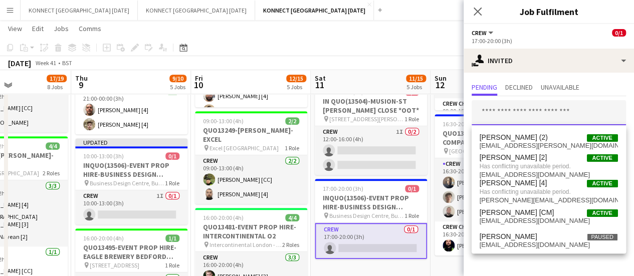
click at [550, 114] on input "text" at bounding box center [549, 112] width 154 height 25
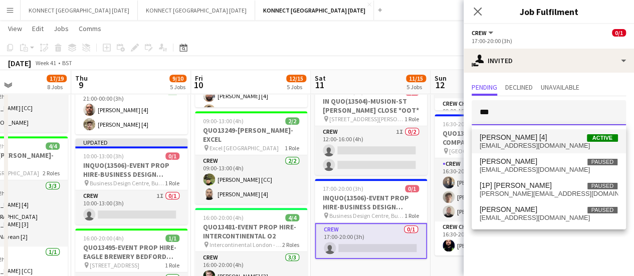
type input "***"
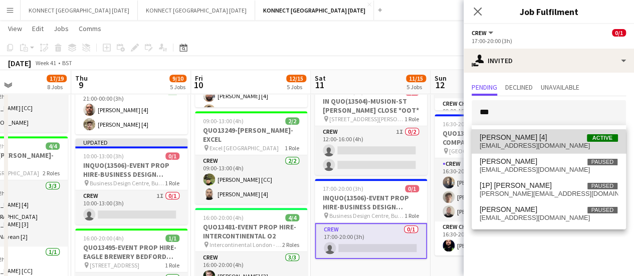
click at [541, 147] on span "[EMAIL_ADDRESS][DOMAIN_NAME]" at bounding box center [549, 146] width 138 height 8
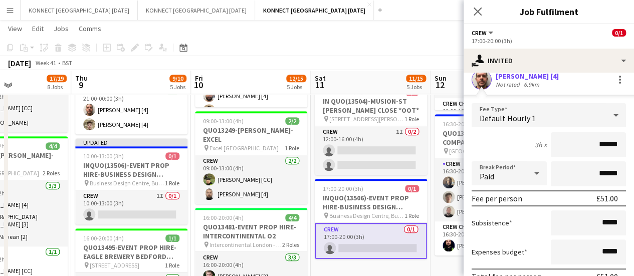
scroll to position [134, 0]
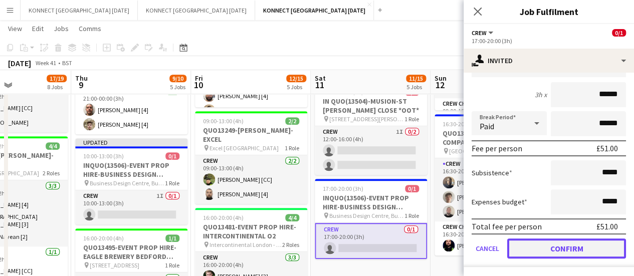
click at [532, 241] on button "Confirm" at bounding box center [566, 249] width 119 height 20
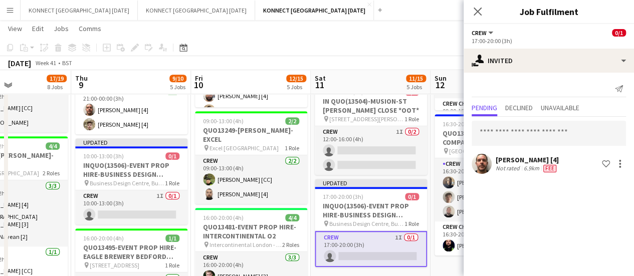
scroll to position [0, 0]
click at [376, 22] on app-page-menu "View Day view expanded Day view collapsed Month view Date picker Jump to [DATE]…" at bounding box center [317, 29] width 634 height 19
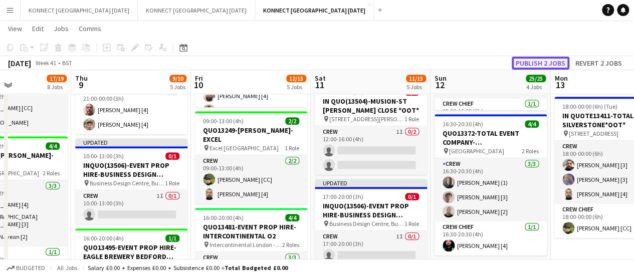
click at [549, 64] on button "Publish 2 jobs" at bounding box center [541, 63] width 58 height 13
